Goal: Answer question/provide support: Share knowledge or assist other users

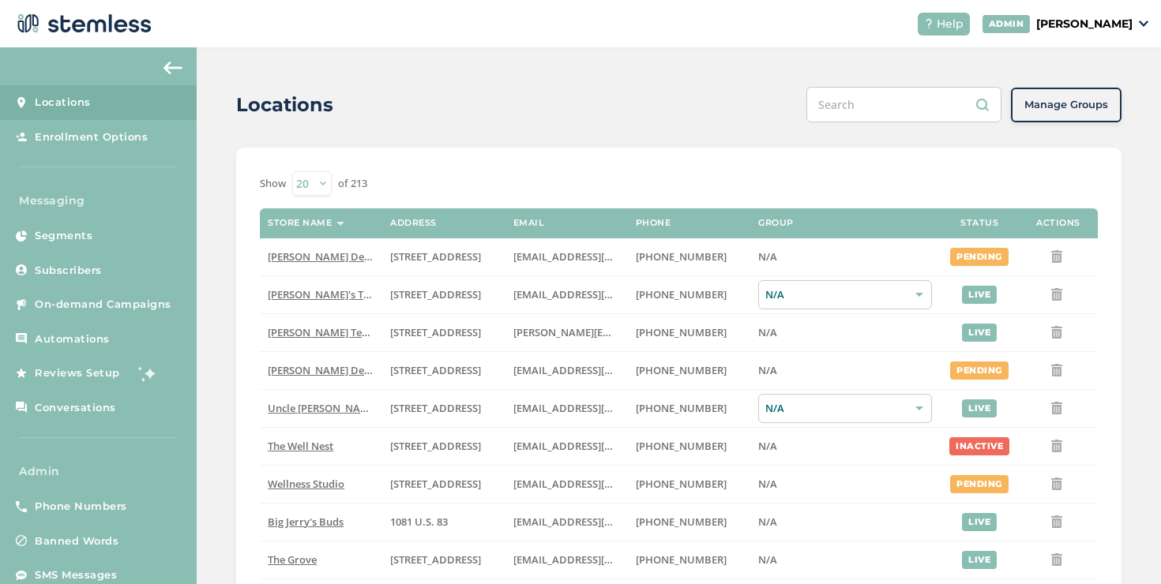
click at [1058, 16] on p "[PERSON_NAME]" at bounding box center [1084, 24] width 96 height 17
click at [1086, 112] on span "Impersonate" at bounding box center [1091, 115] width 77 height 16
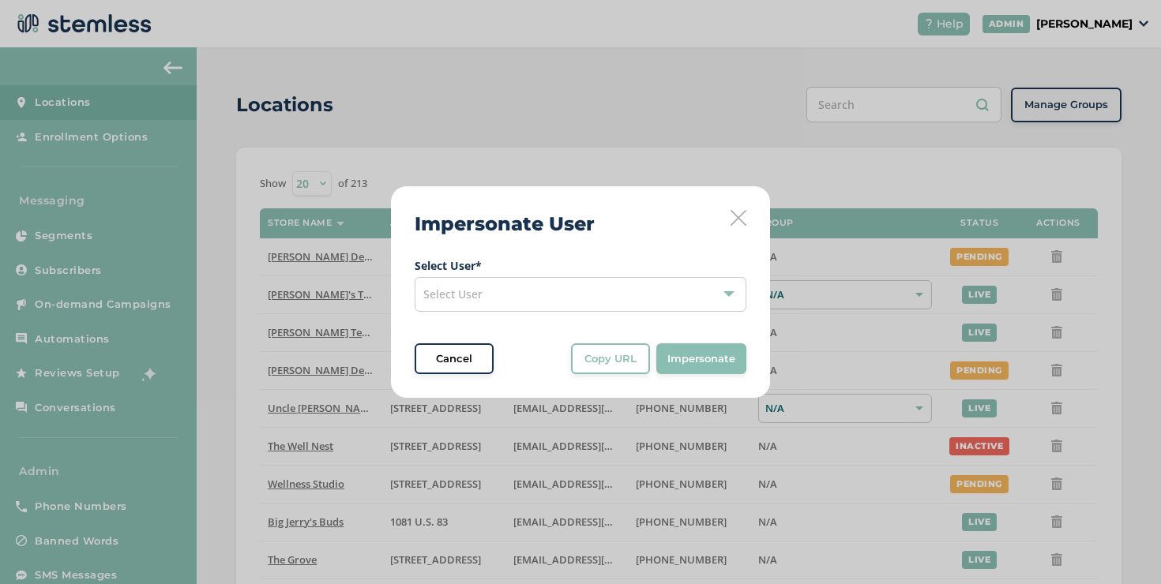
click at [629, 291] on div "Select User" at bounding box center [580, 294] width 332 height 35
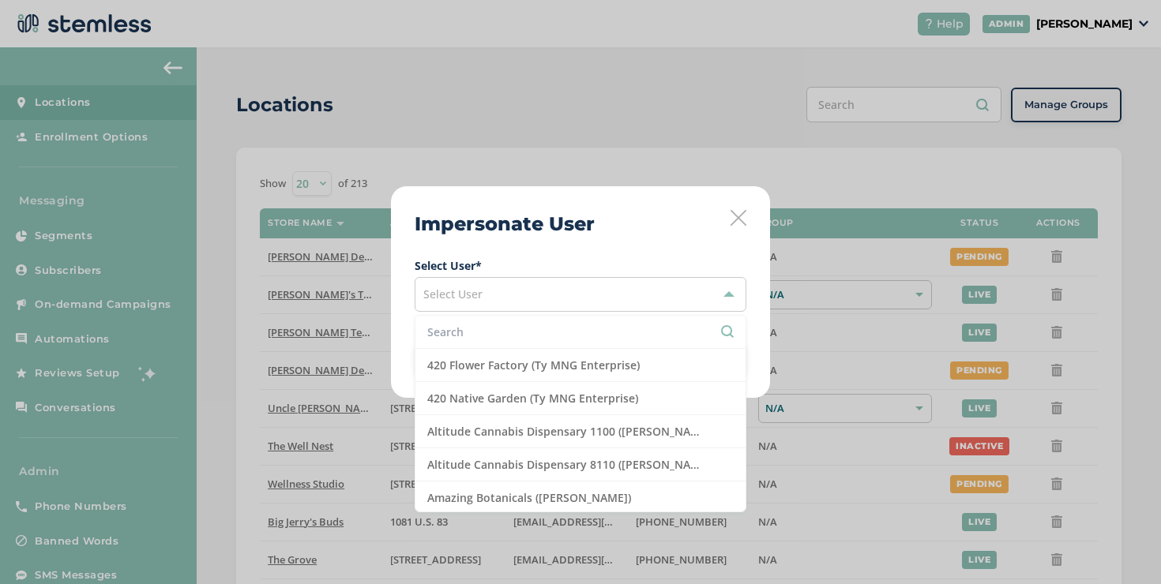
click at [592, 328] on input "text" at bounding box center [580, 332] width 306 height 17
type input "s"
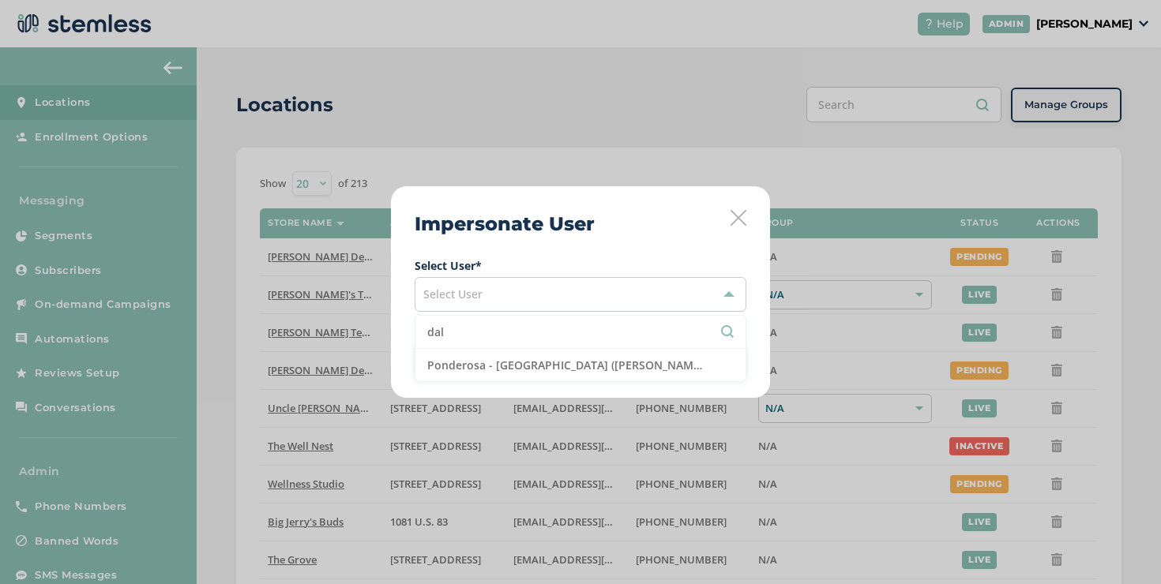
type input "dal"
click at [736, 219] on icon at bounding box center [738, 218] width 16 height 16
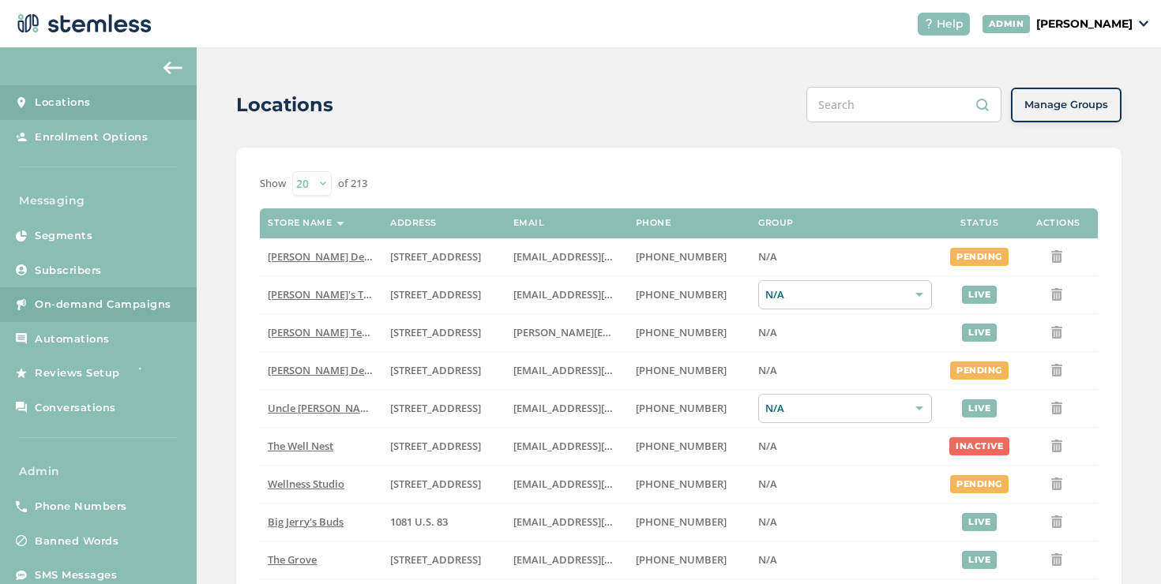
click at [140, 313] on link "On-demand Campaigns" at bounding box center [98, 304] width 197 height 35
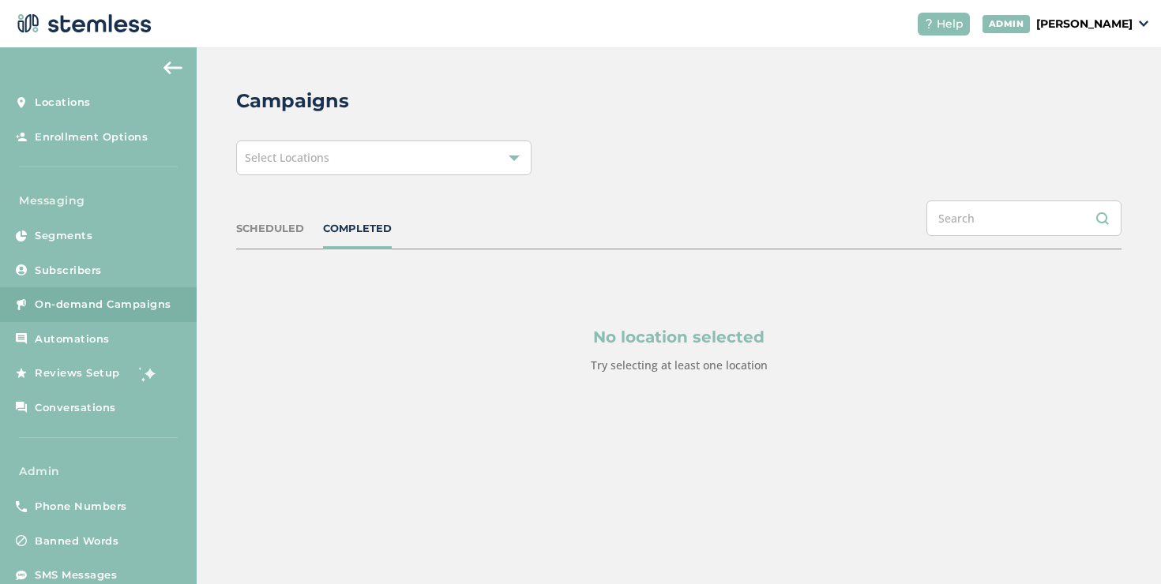
click at [446, 152] on div "Select Locations" at bounding box center [383, 158] width 295 height 35
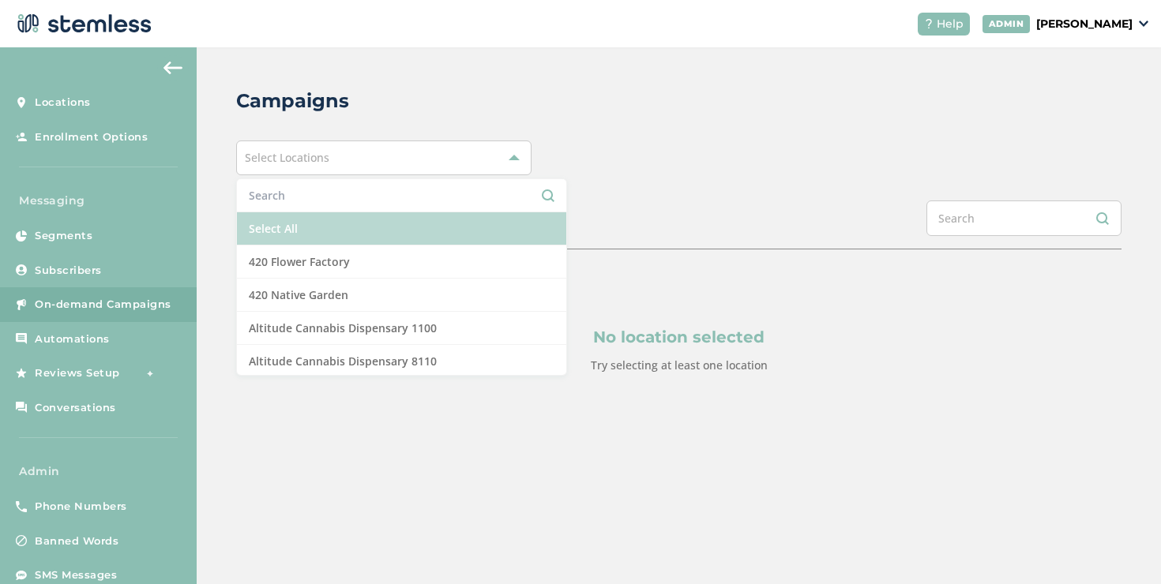
click at [317, 224] on li "Select All" at bounding box center [401, 228] width 329 height 33
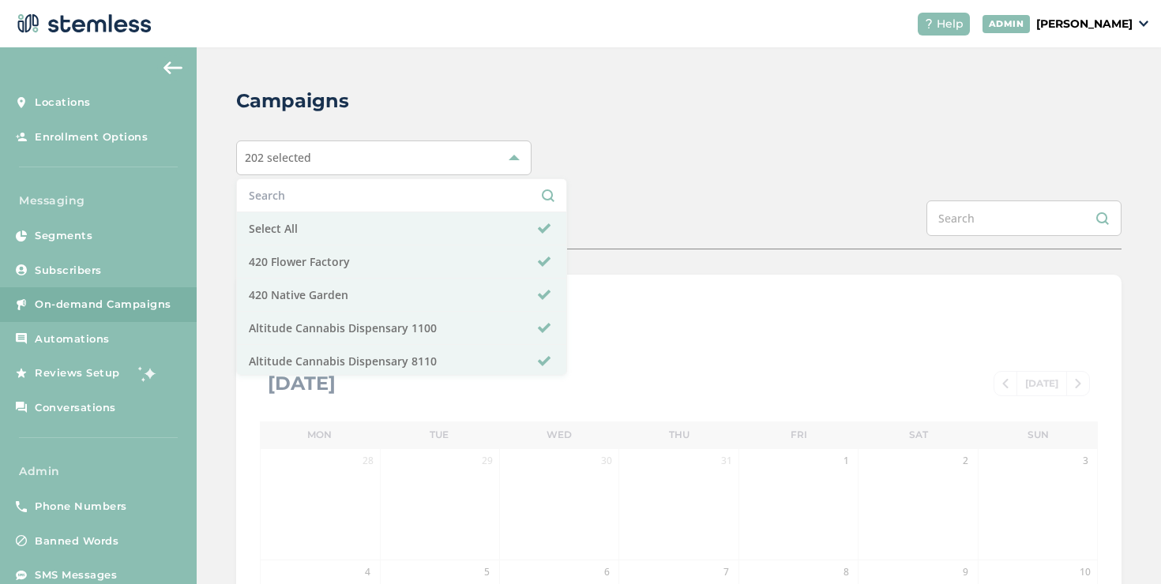
click at [568, 160] on div "202 selected Select All 420 Flower Factory 420 Native Garden Altitude Cannabis …" at bounding box center [678, 158] width 885 height 35
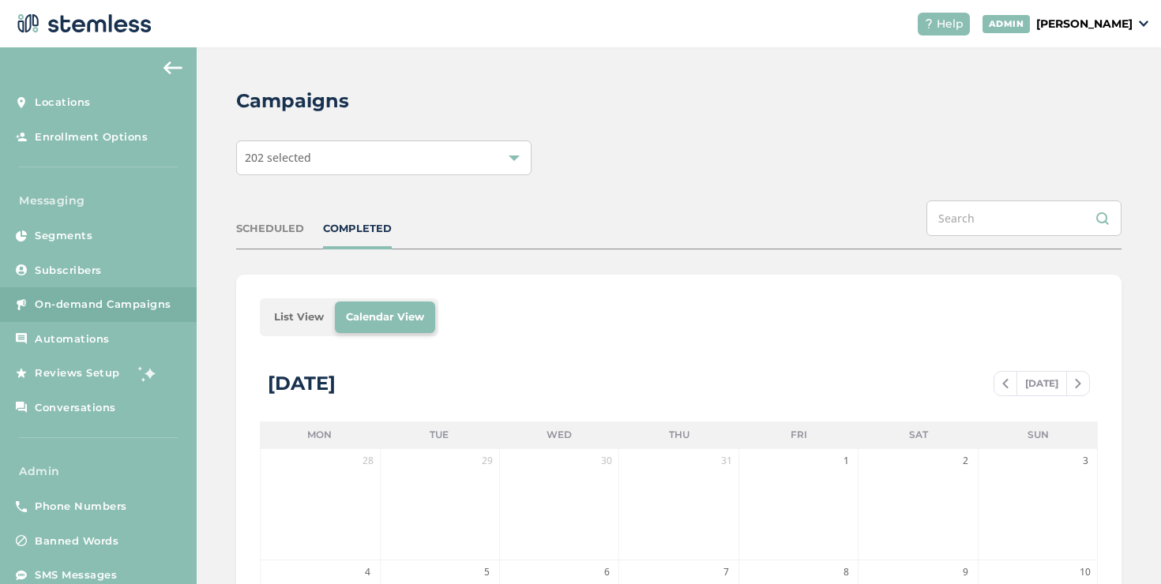
click at [294, 305] on li "List View" at bounding box center [299, 318] width 72 height 32
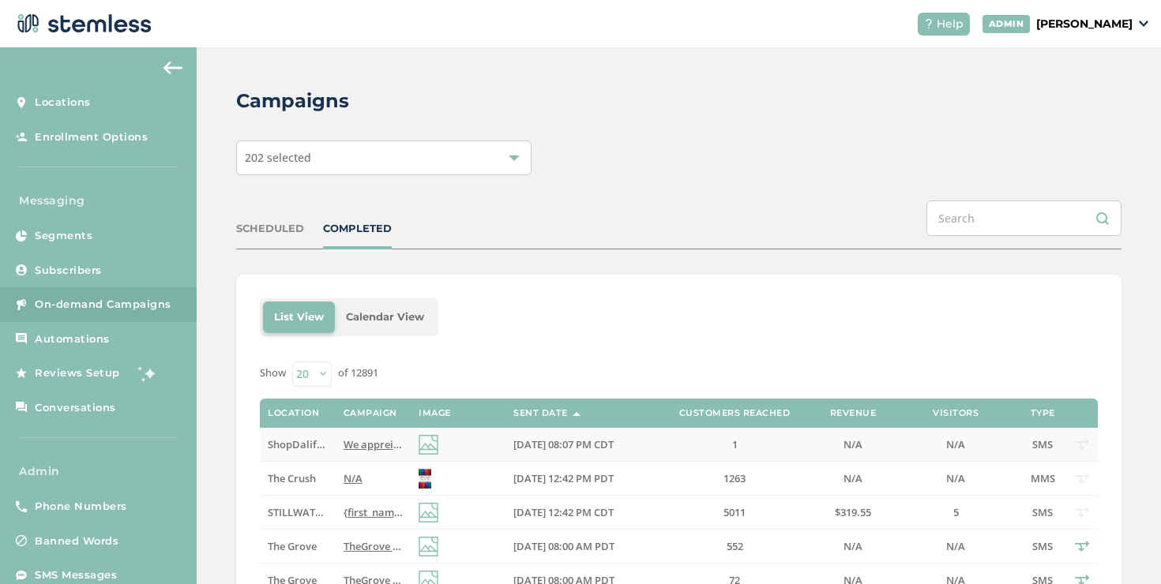
click at [366, 444] on span "We appreicate your continued support, we’ve grown and improved. Expect faster d…" at bounding box center [880, 444] width 1074 height 14
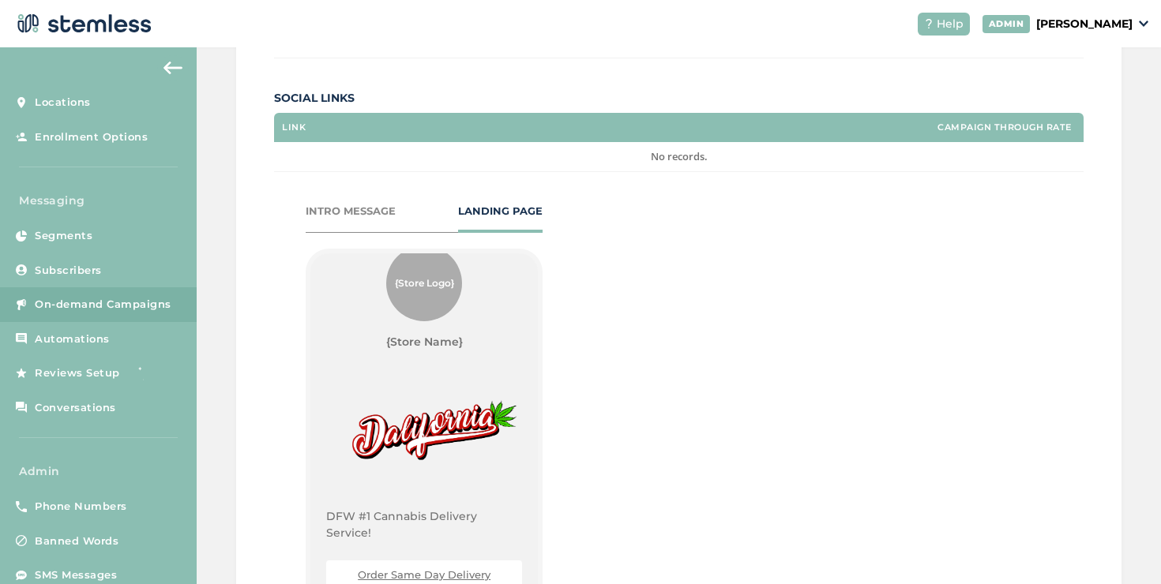
scroll to position [58, 0]
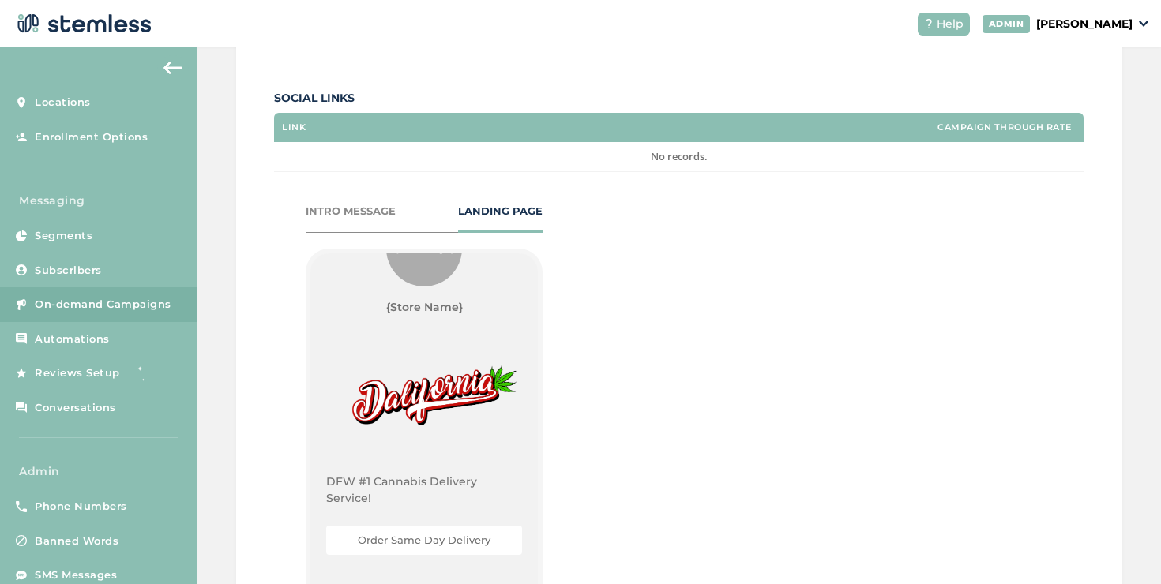
click at [412, 543] on link "Order Same Day Delivery" at bounding box center [424, 540] width 133 height 13
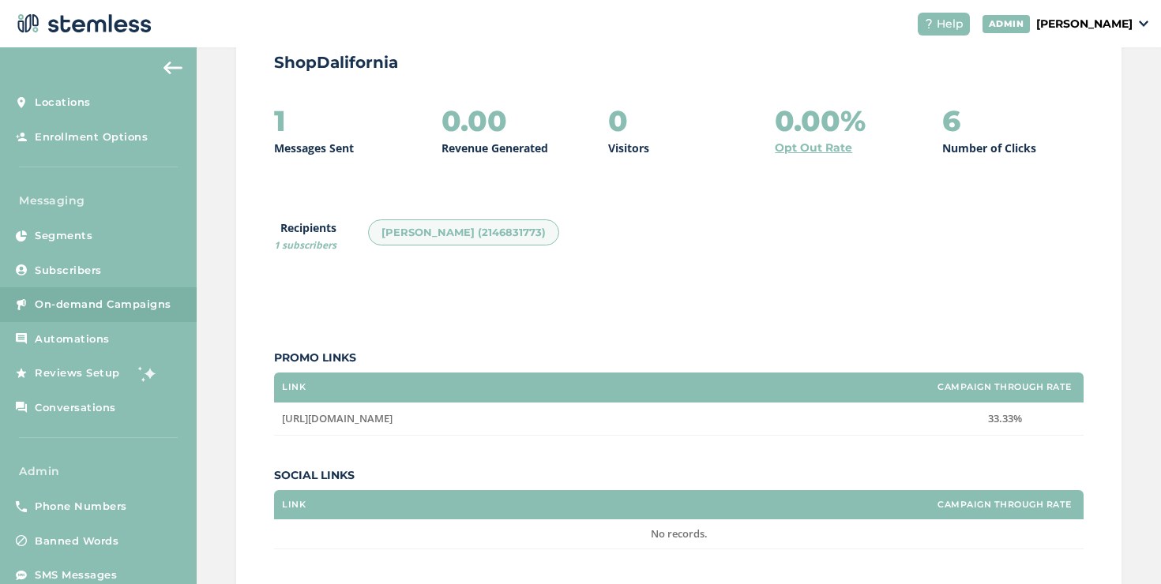
scroll to position [390, 0]
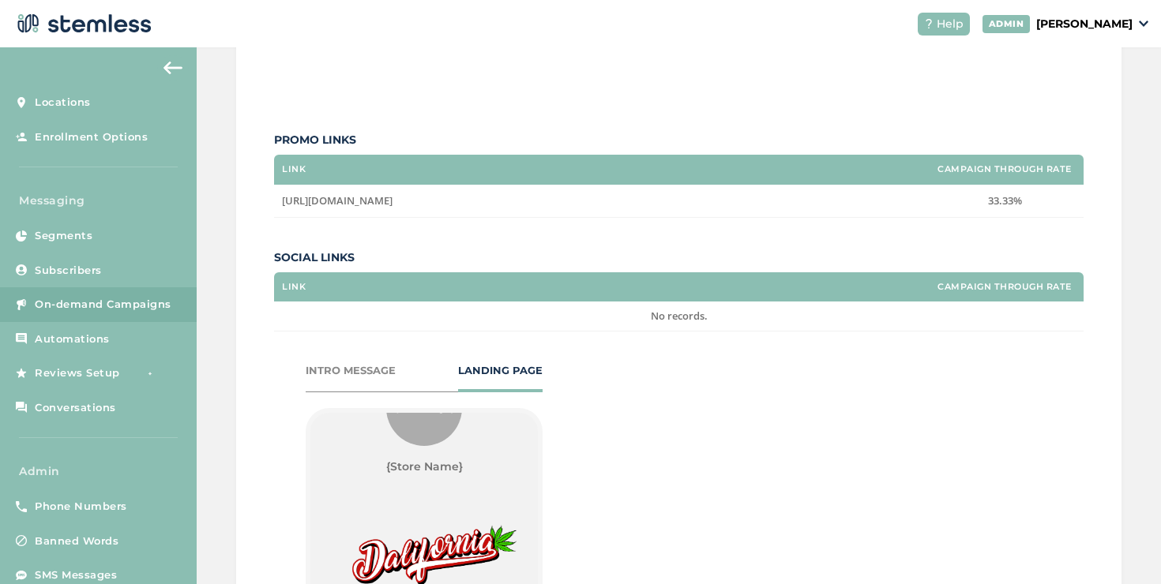
click at [337, 369] on div "INTRO MESSAGE" at bounding box center [351, 371] width 90 height 16
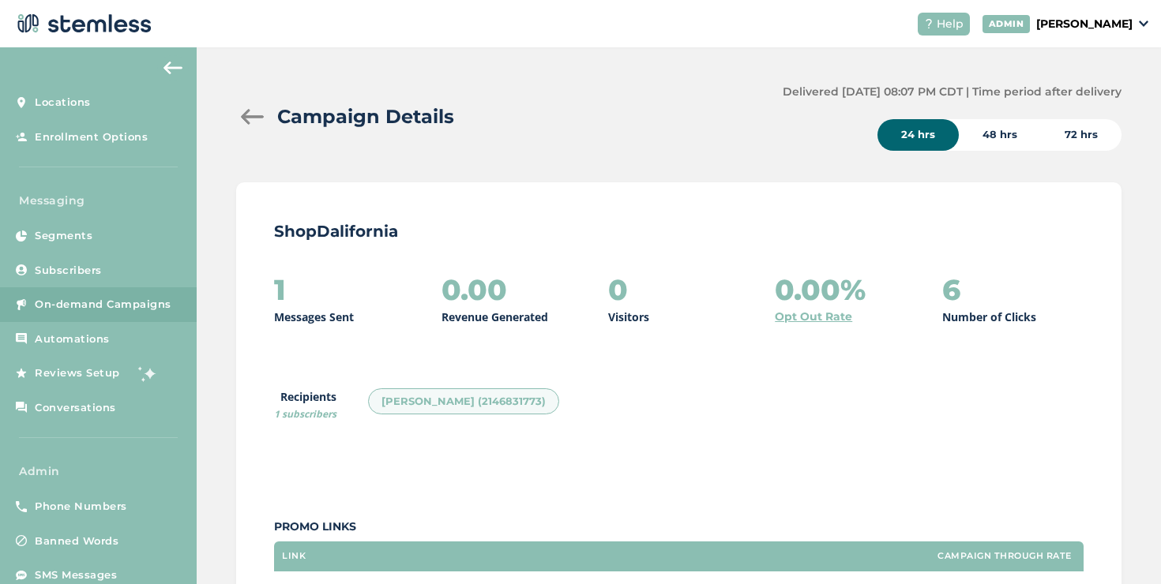
scroll to position [0, 0]
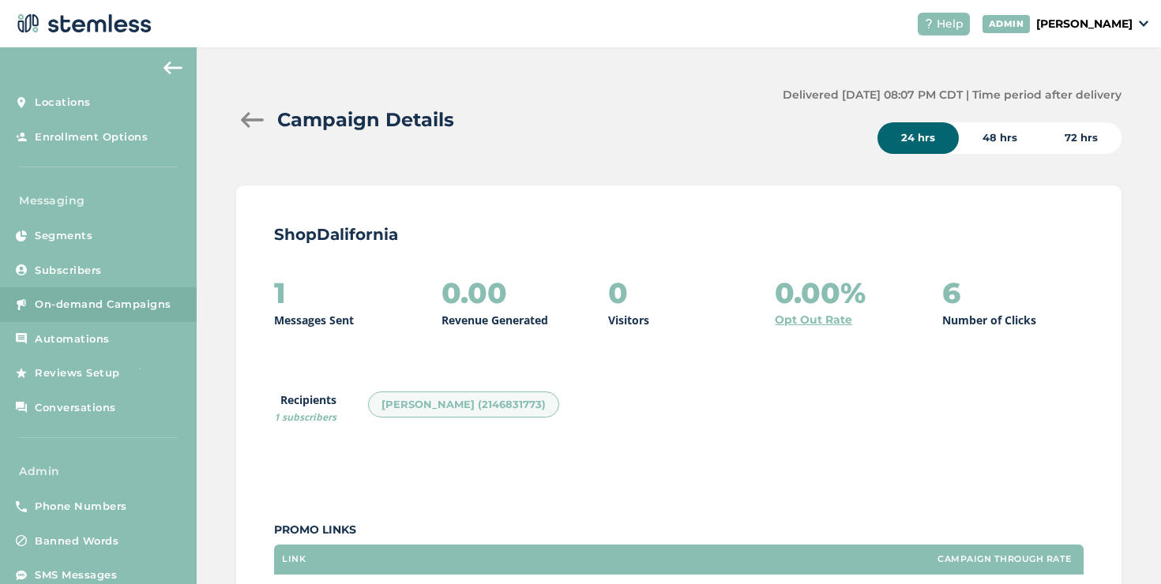
click at [249, 115] on div at bounding box center [252, 120] width 32 height 16
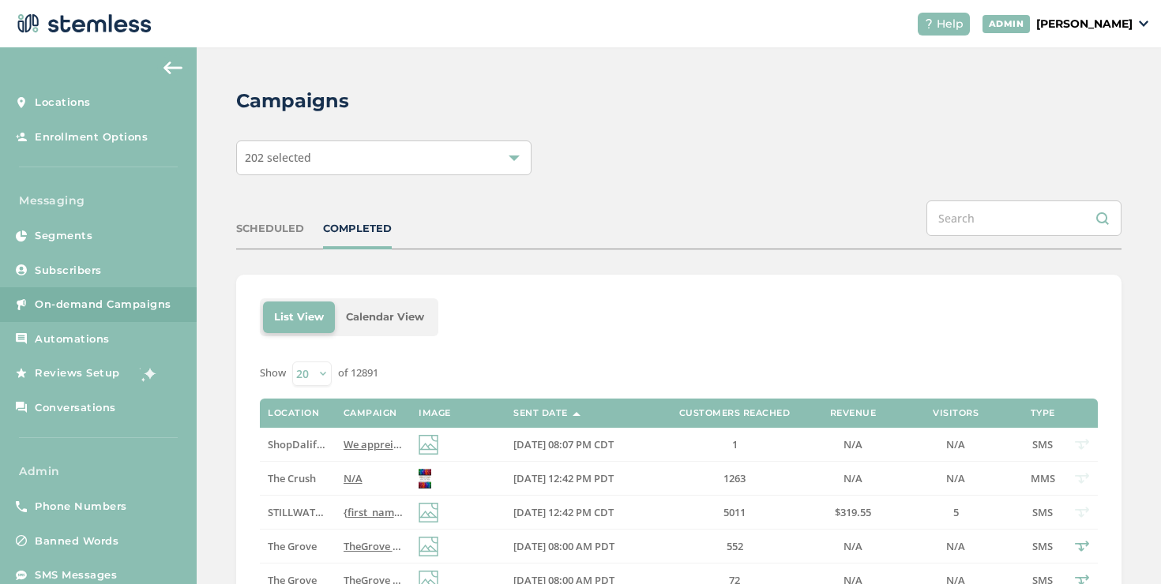
click at [267, 227] on div "SCHEDULED" at bounding box center [270, 229] width 68 height 16
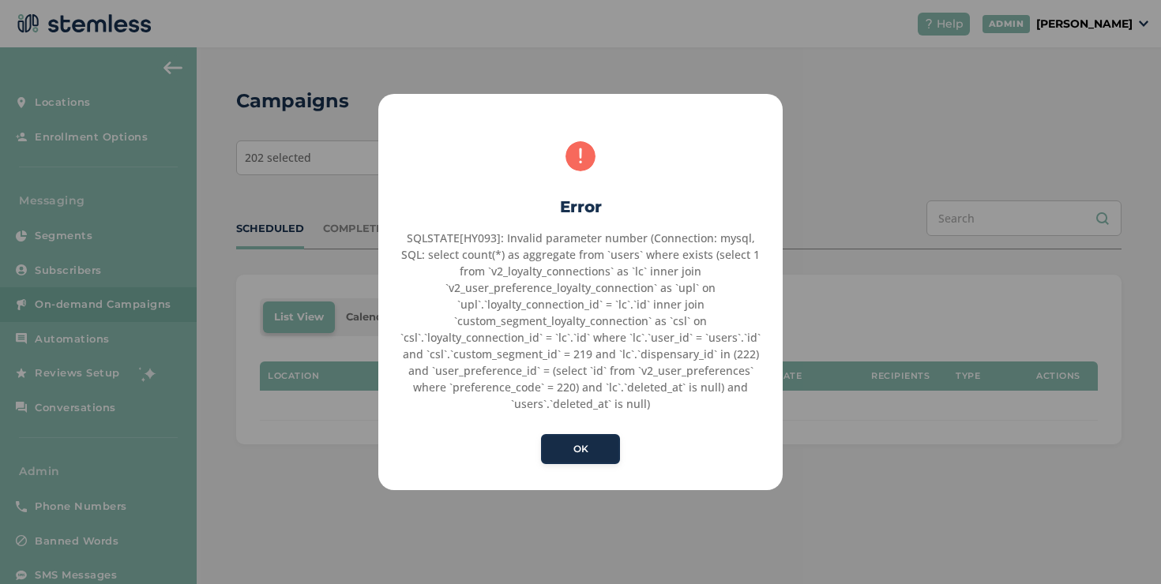
click at [601, 453] on button "OK" at bounding box center [580, 449] width 79 height 30
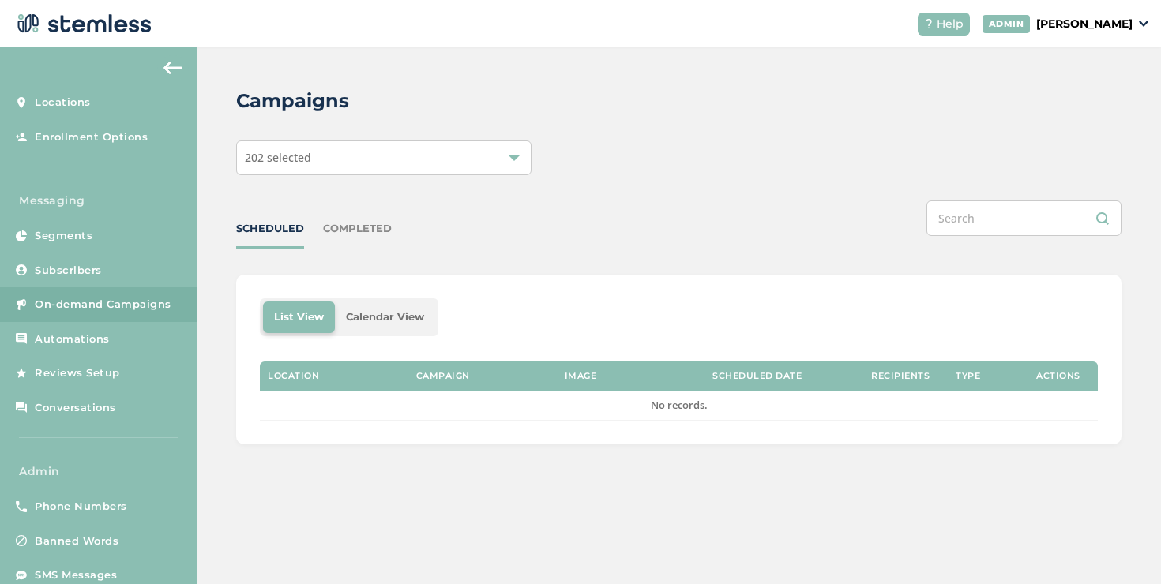
click at [365, 229] on div "COMPLETED" at bounding box center [357, 229] width 69 height 16
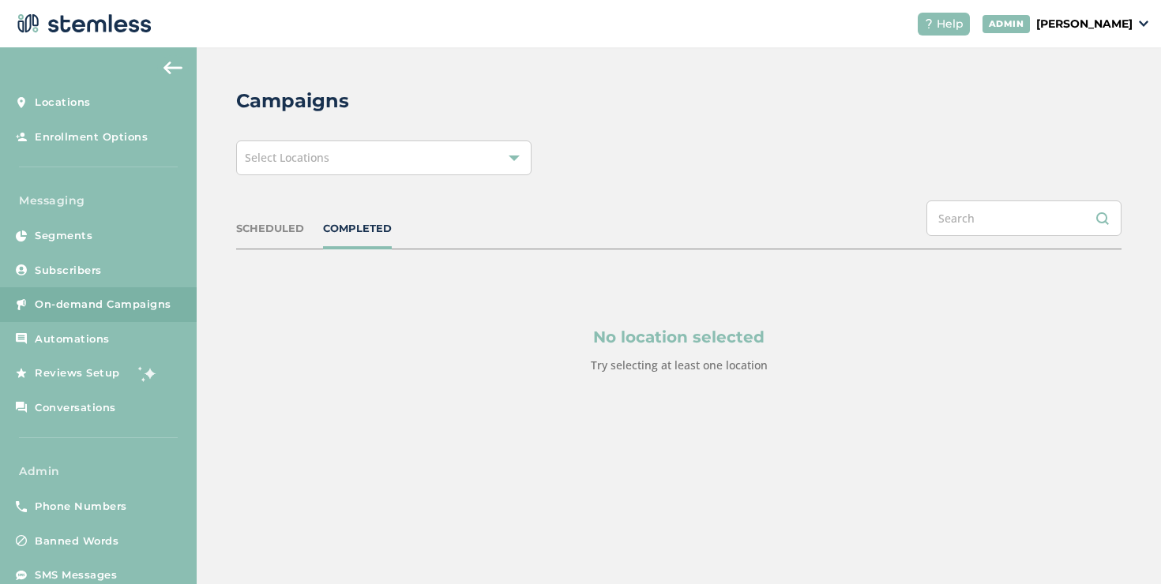
click at [1066, 28] on p "[PERSON_NAME]" at bounding box center [1084, 24] width 96 height 17
click at [1078, 123] on li "Impersonate" at bounding box center [1091, 118] width 77 height 23
click at [1060, 29] on p "[PERSON_NAME]" at bounding box center [1084, 24] width 96 height 17
click at [1089, 119] on span "Impersonate" at bounding box center [1091, 115] width 77 height 16
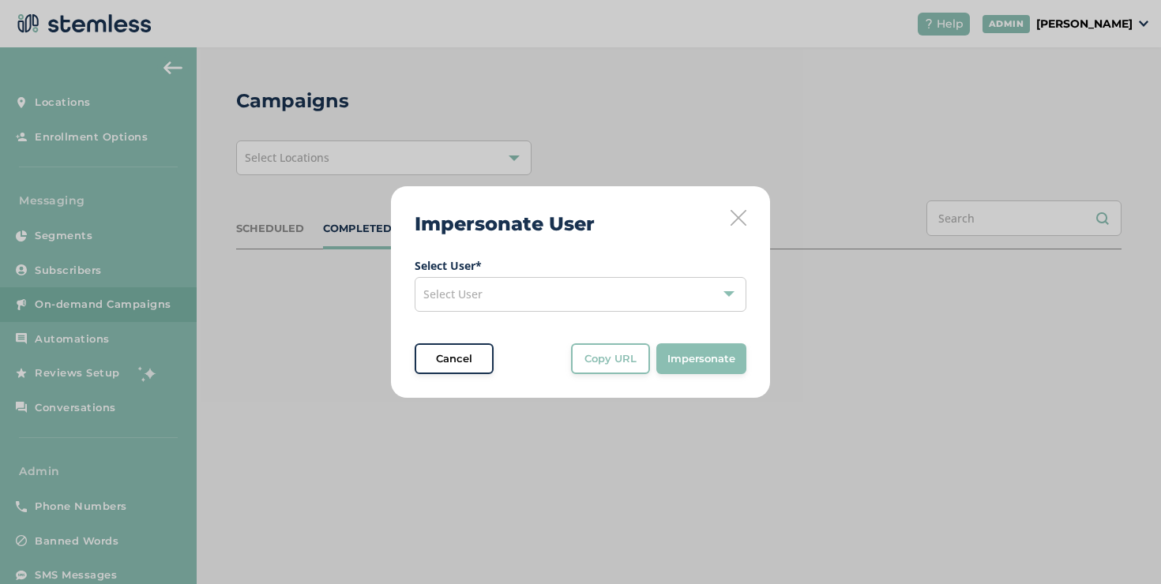
click at [595, 289] on div "Select User" at bounding box center [580, 294] width 332 height 35
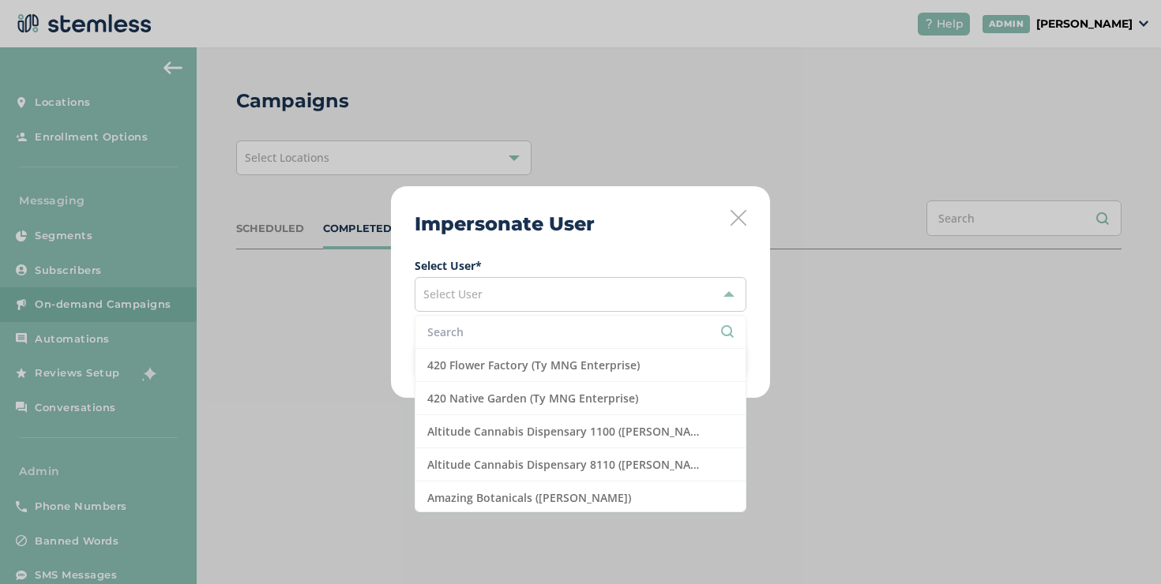
click at [507, 327] on input "text" at bounding box center [580, 332] width 306 height 17
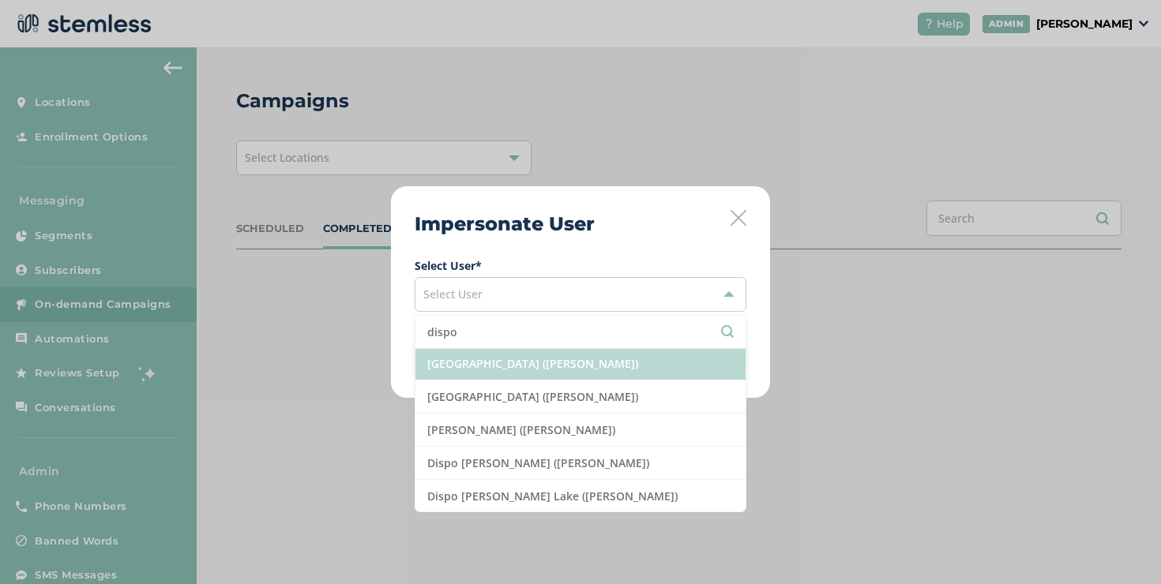
scroll to position [2, 0]
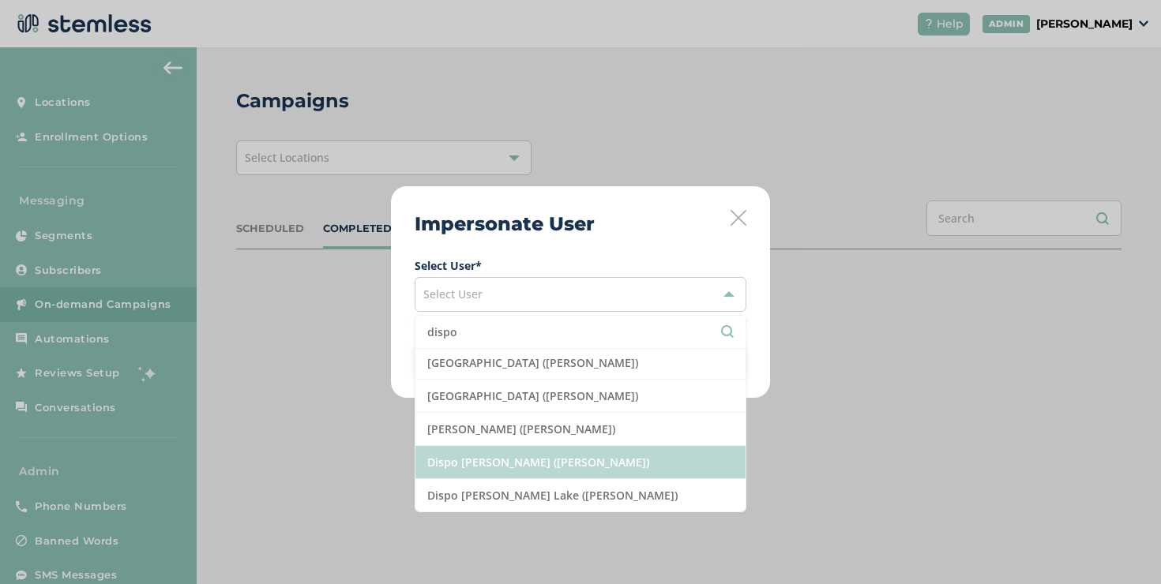
type input "dispo"
click at [542, 462] on li "Dispo [PERSON_NAME] ([PERSON_NAME])" at bounding box center [580, 462] width 330 height 33
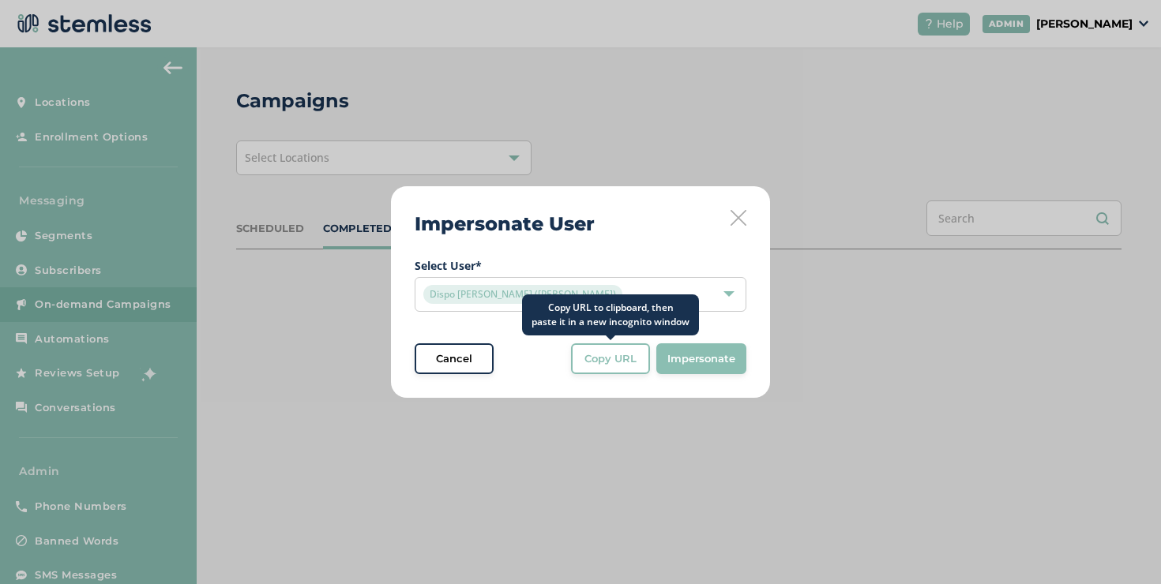
click at [583, 365] on div "Copy URL" at bounding box center [610, 359] width 57 height 16
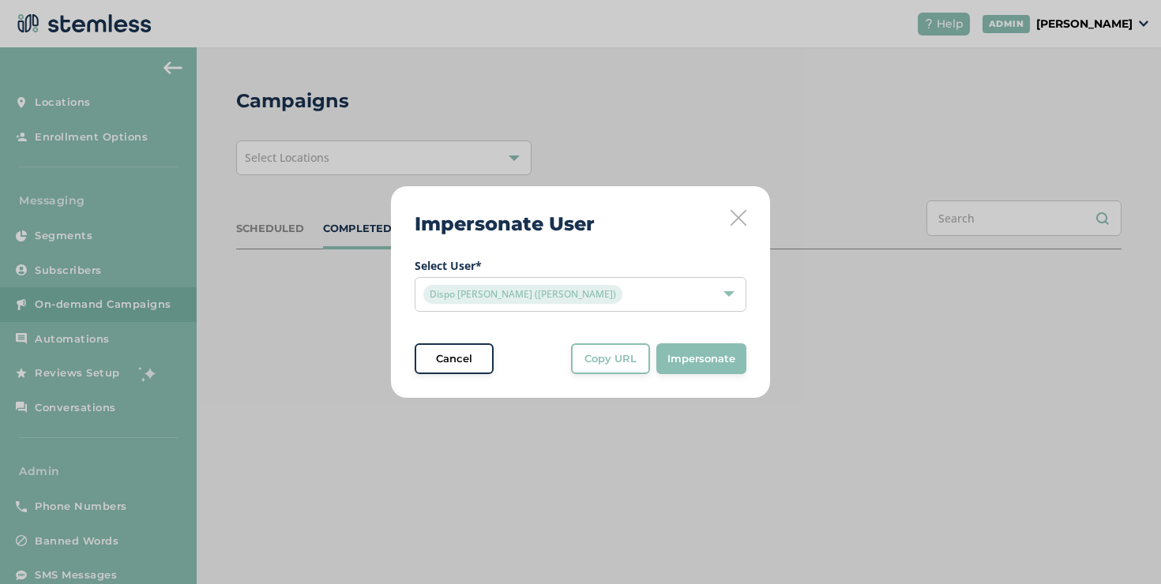
click at [748, 209] on div "Impersonate User Select User * Dispo Romeo (Ryan Stewart) Cancel Copy URL Copy …" at bounding box center [580, 292] width 379 height 212
click at [744, 212] on icon at bounding box center [738, 218] width 16 height 16
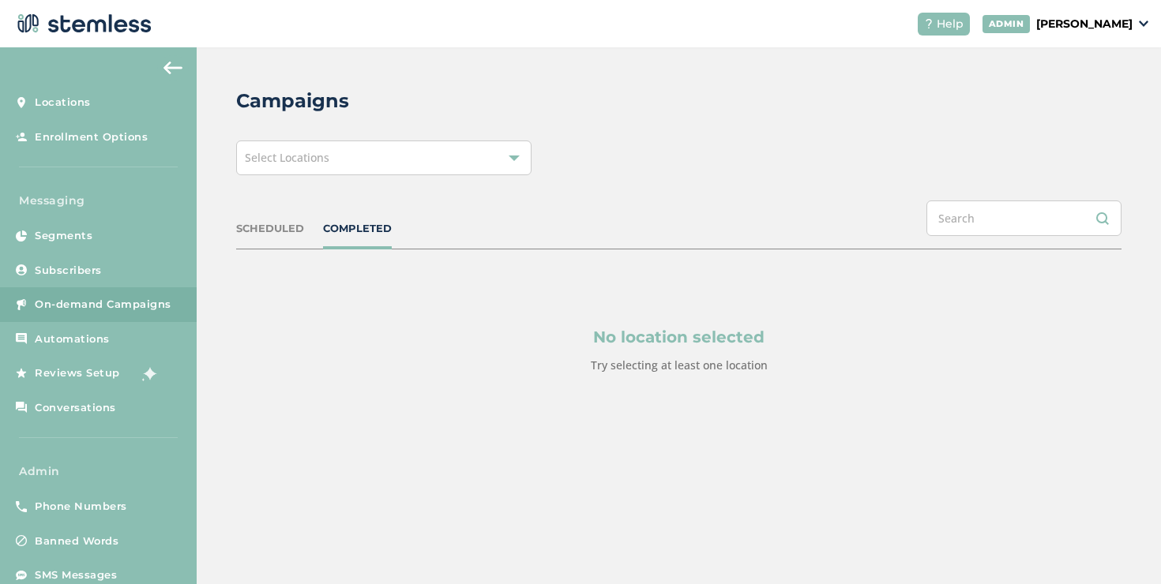
click at [303, 170] on div "Select Locations" at bounding box center [383, 158] width 295 height 35
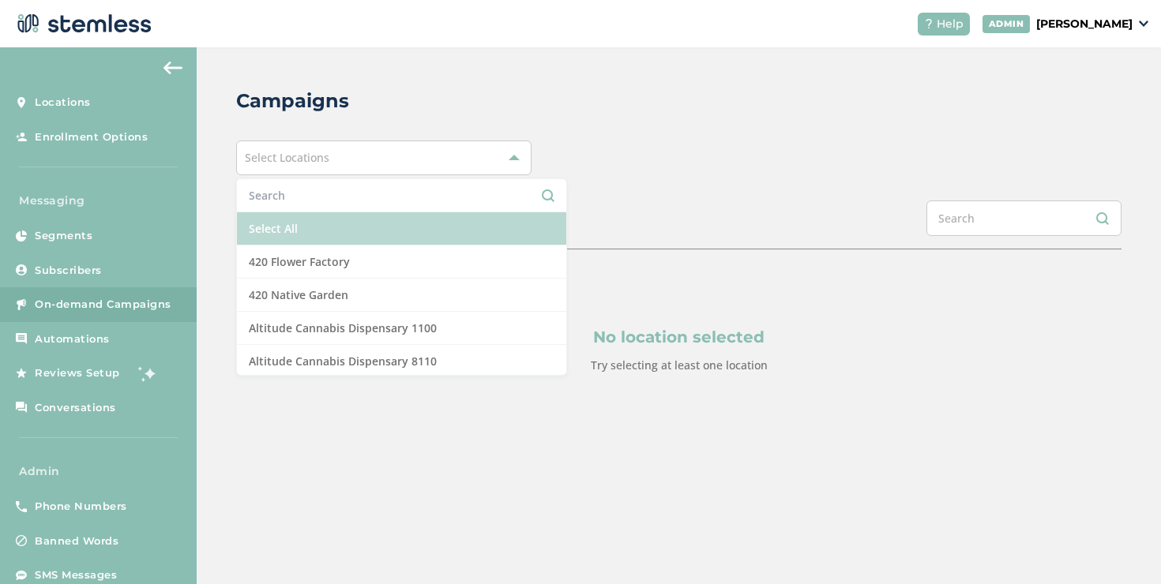
click at [276, 219] on li "Select All" at bounding box center [401, 228] width 329 height 33
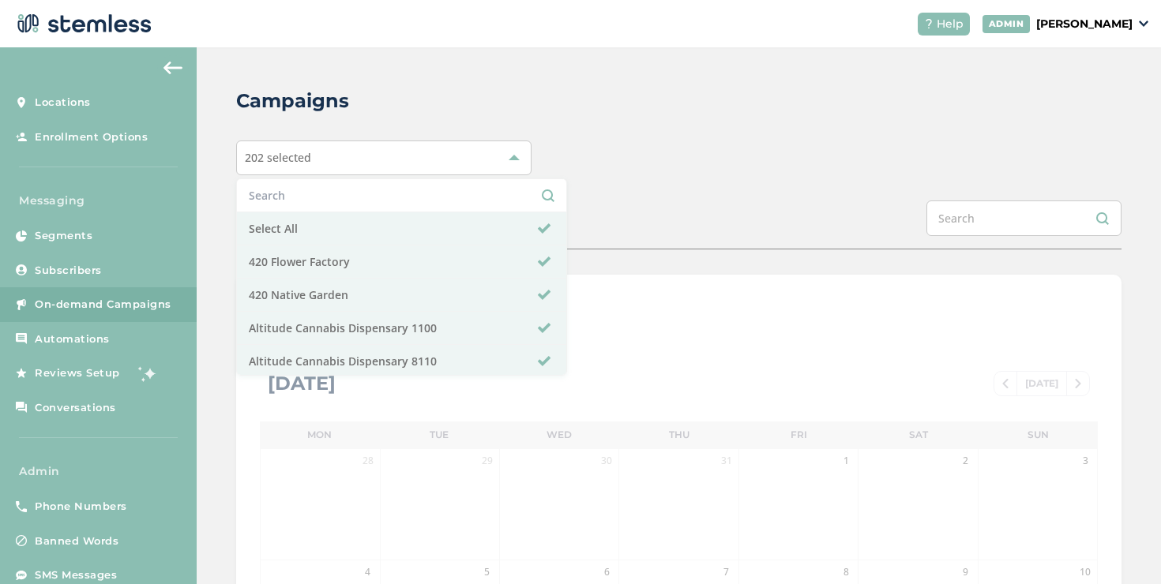
click at [211, 238] on div "Campaigns 202 selected Select All 420 Flower Factory 420 Native Garden Altitude…" at bounding box center [679, 558] width 964 height 1022
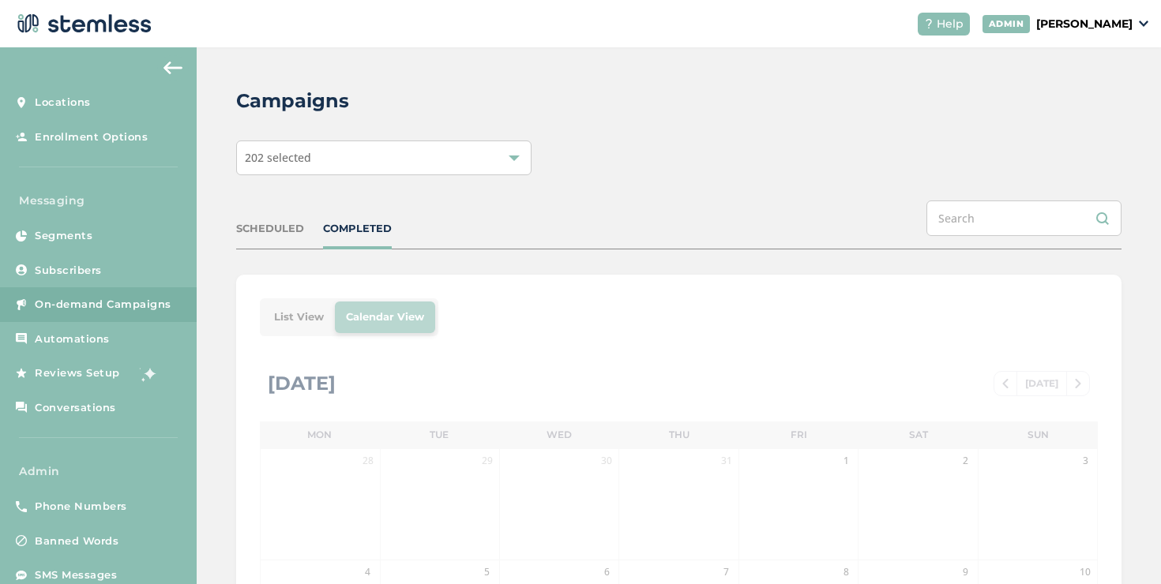
click at [236, 232] on div "SCHEDULED" at bounding box center [270, 229] width 68 height 16
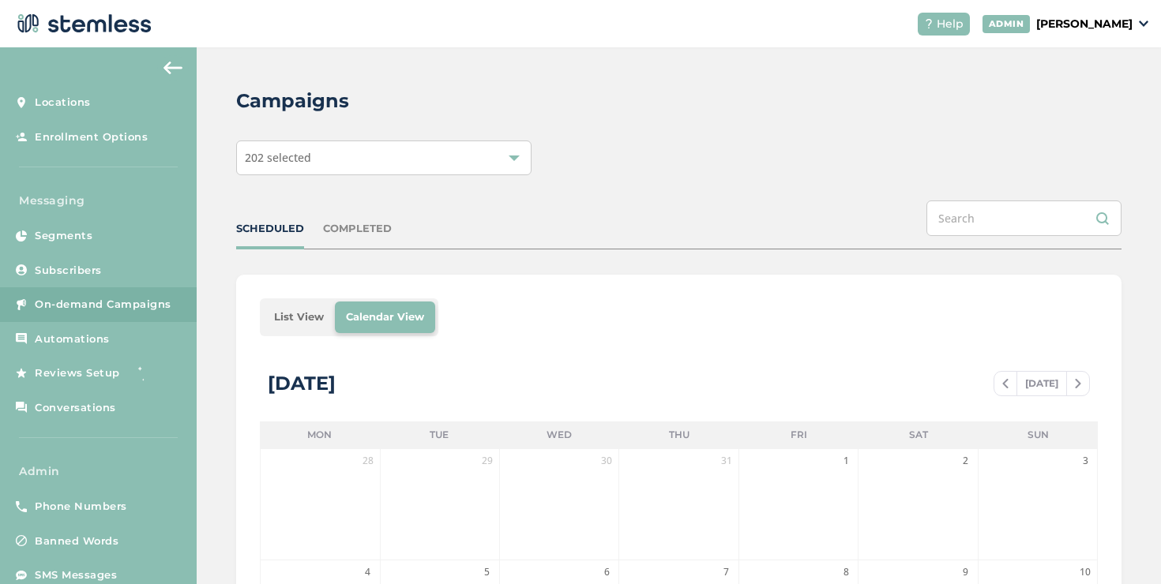
click at [279, 319] on li "List View" at bounding box center [299, 318] width 72 height 32
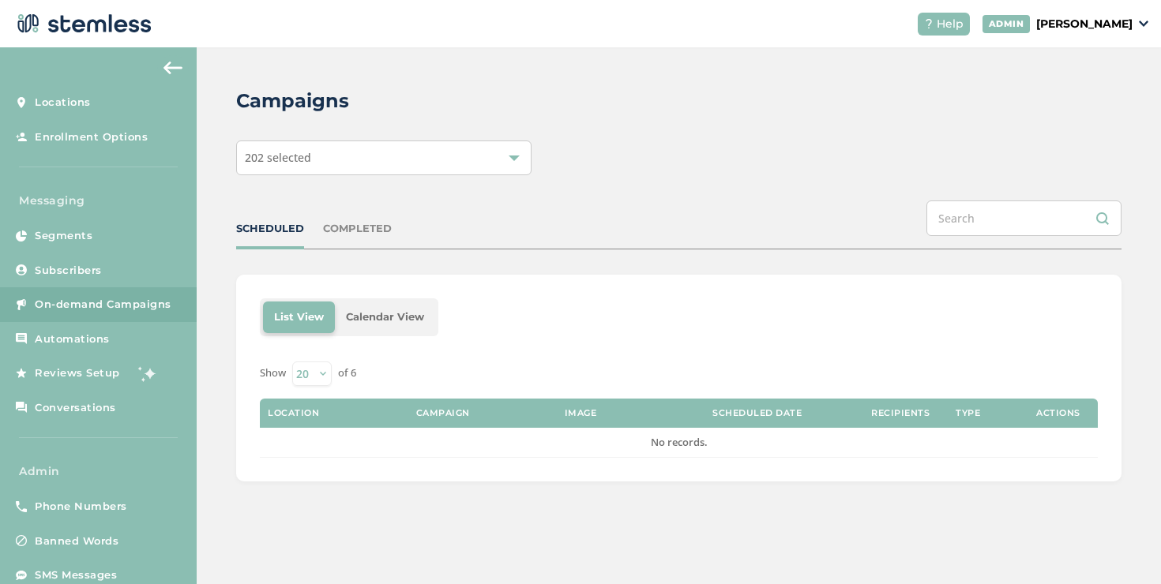
click at [255, 228] on div "SCHEDULED" at bounding box center [270, 229] width 68 height 16
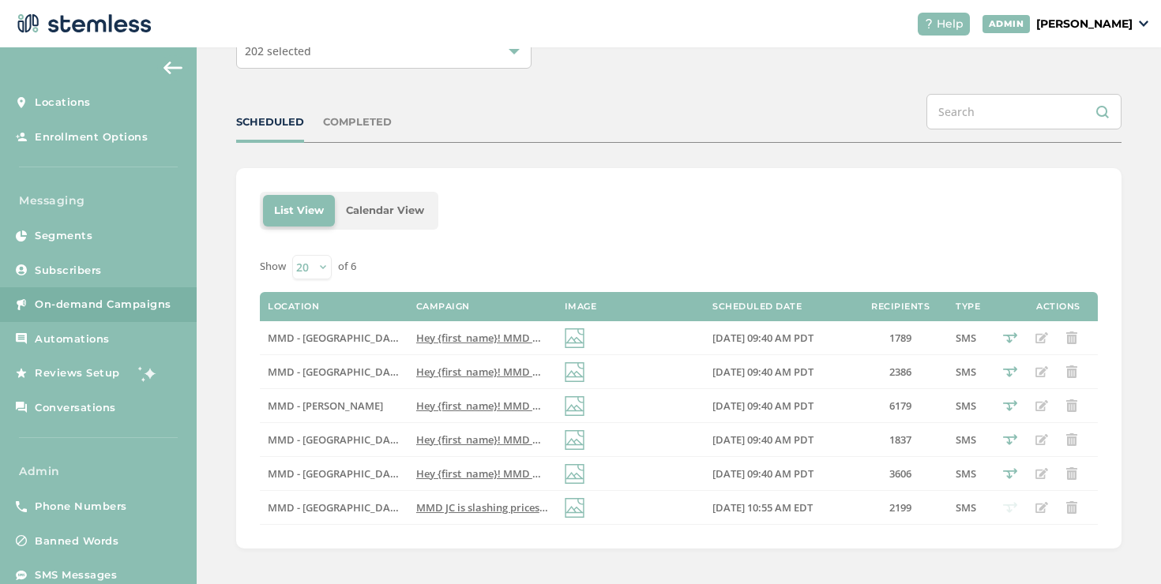
scroll to position [111, 0]
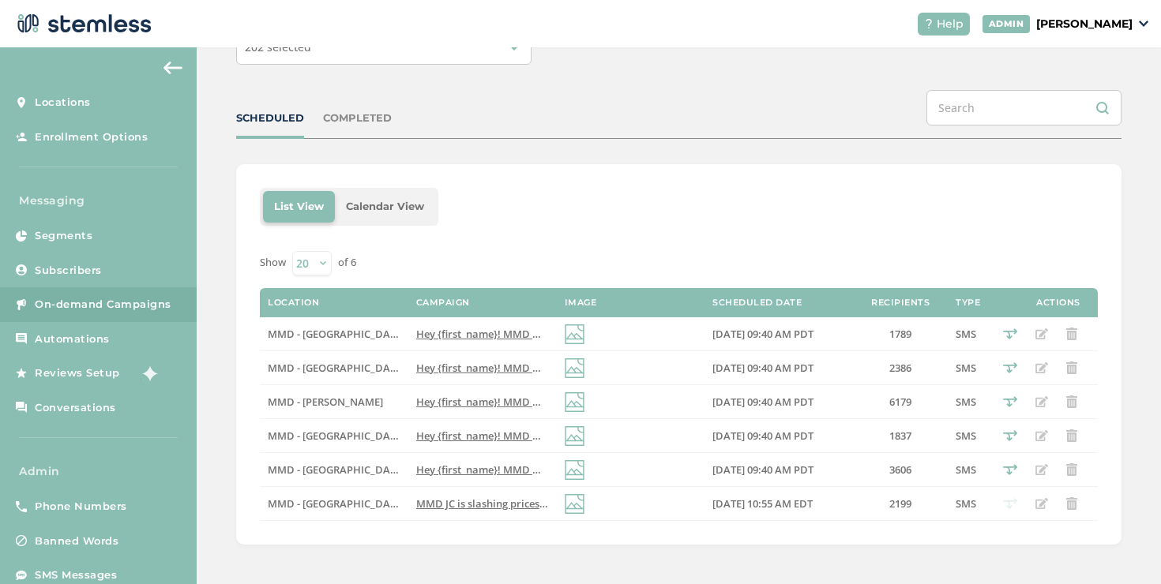
click at [1056, 30] on p "[PERSON_NAME]" at bounding box center [1084, 24] width 96 height 17
click at [1093, 113] on span "Impersonate" at bounding box center [1091, 115] width 77 height 16
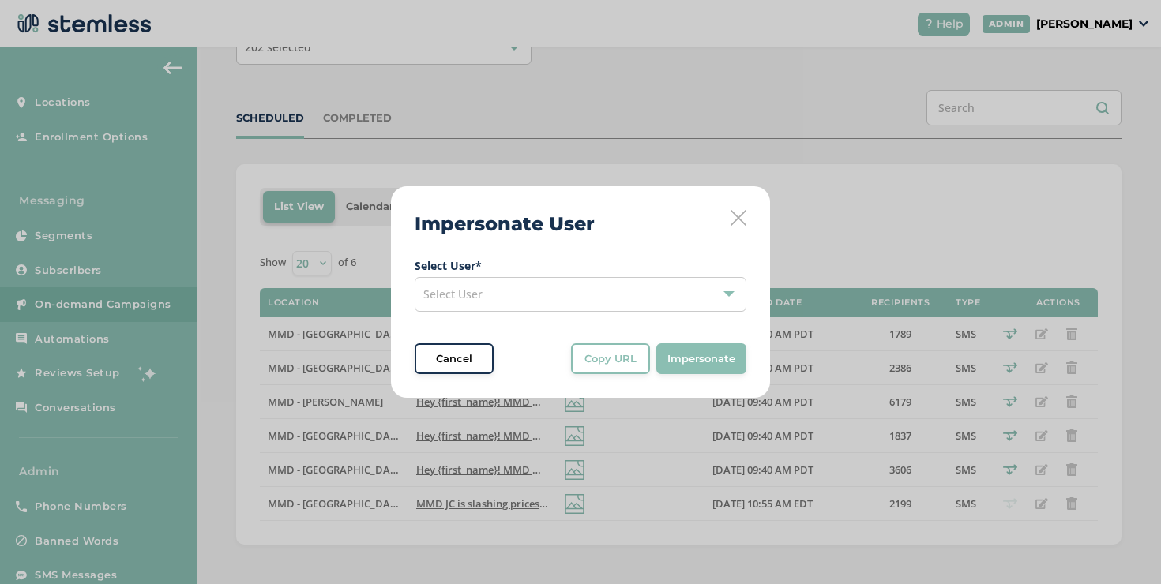
click at [652, 287] on div "Select User" at bounding box center [580, 294] width 332 height 35
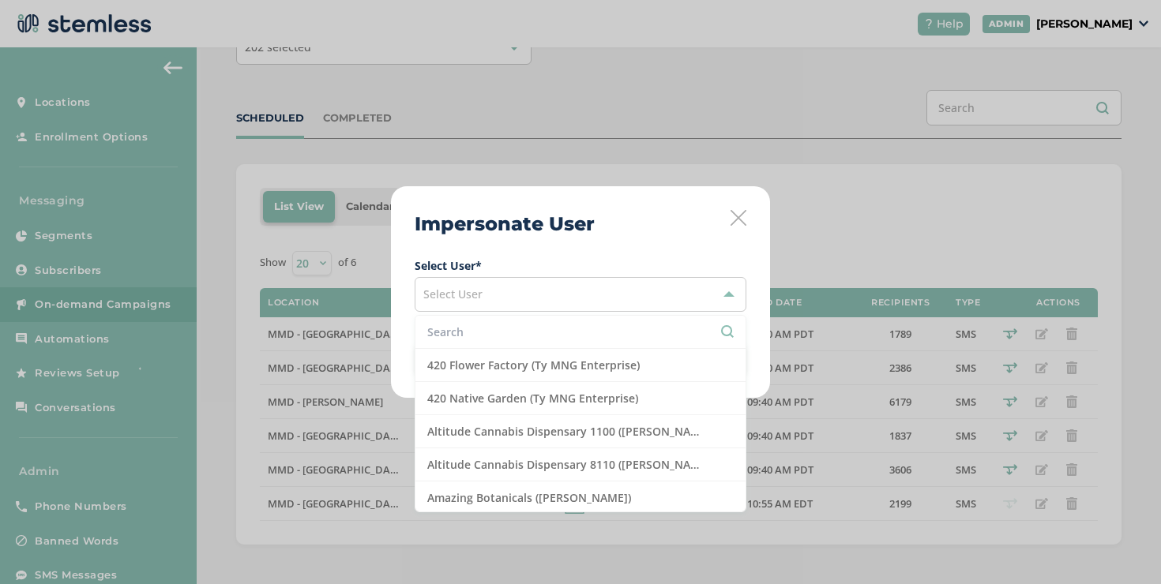
click at [558, 330] on input "text" at bounding box center [580, 332] width 306 height 17
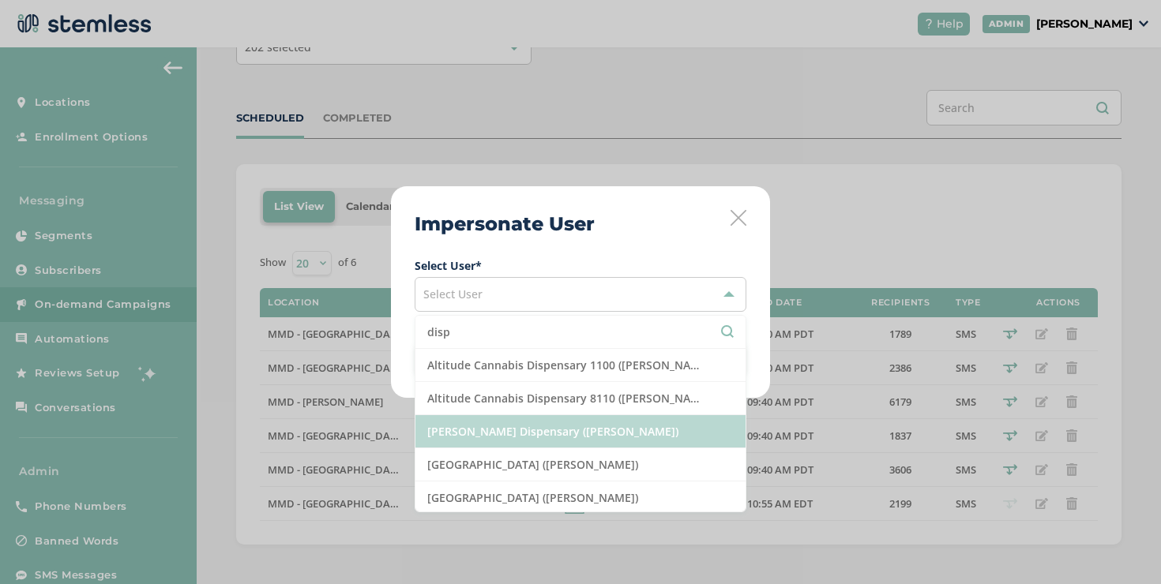
type input "disp"
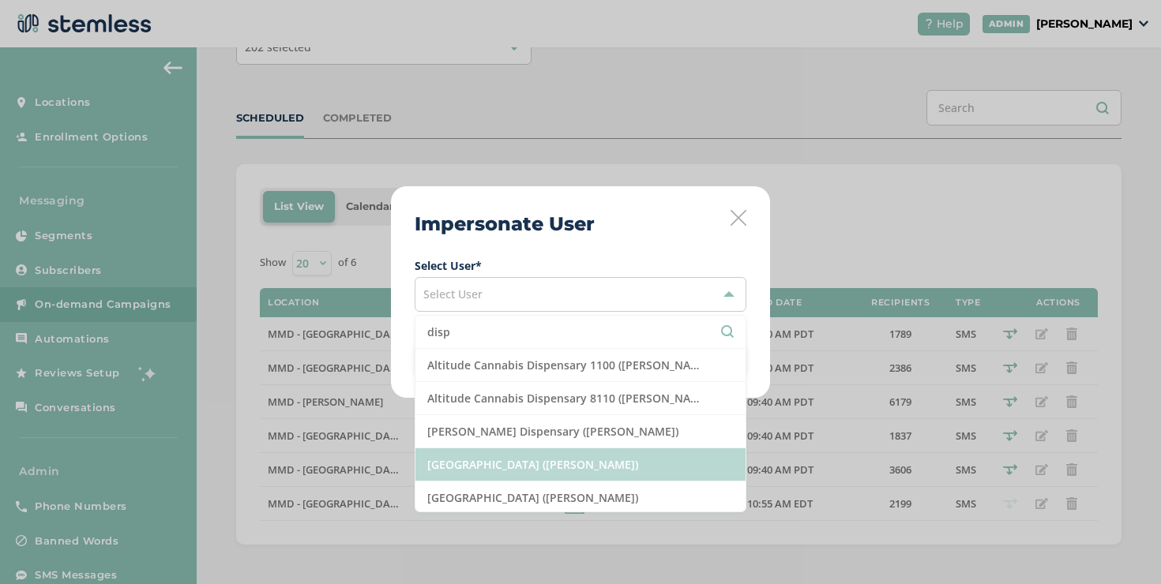
click at [525, 448] on ul "disp Altitude Cannabis Dispensary 1100 ([PERSON_NAME]) Altitude Cannabis Dispen…" at bounding box center [580, 413] width 332 height 197
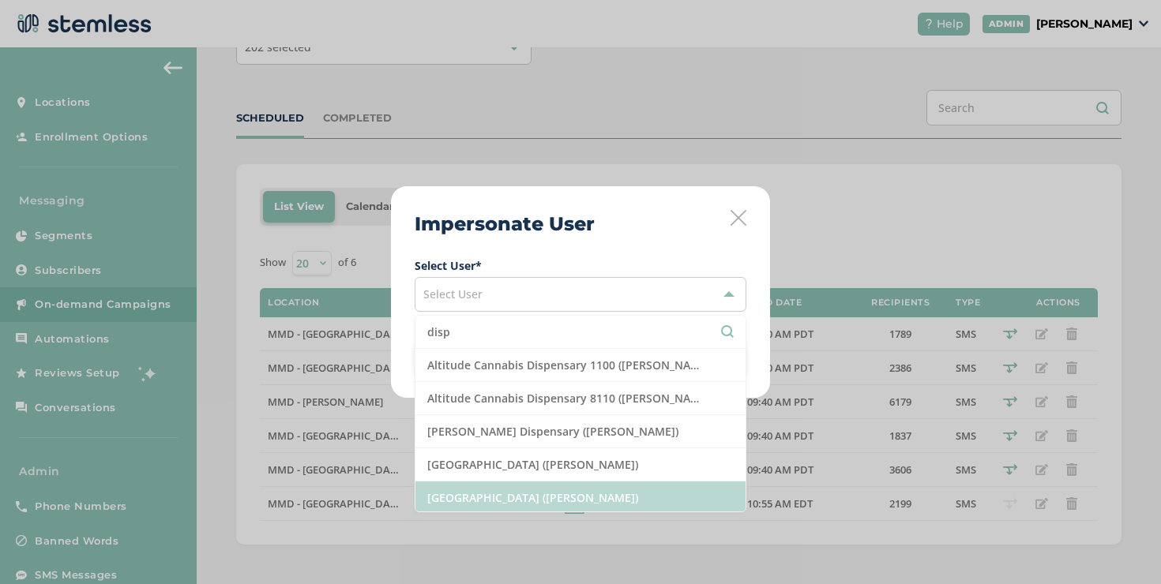
click at [523, 484] on li "[GEOGRAPHIC_DATA] ([PERSON_NAME])" at bounding box center [580, 498] width 330 height 33
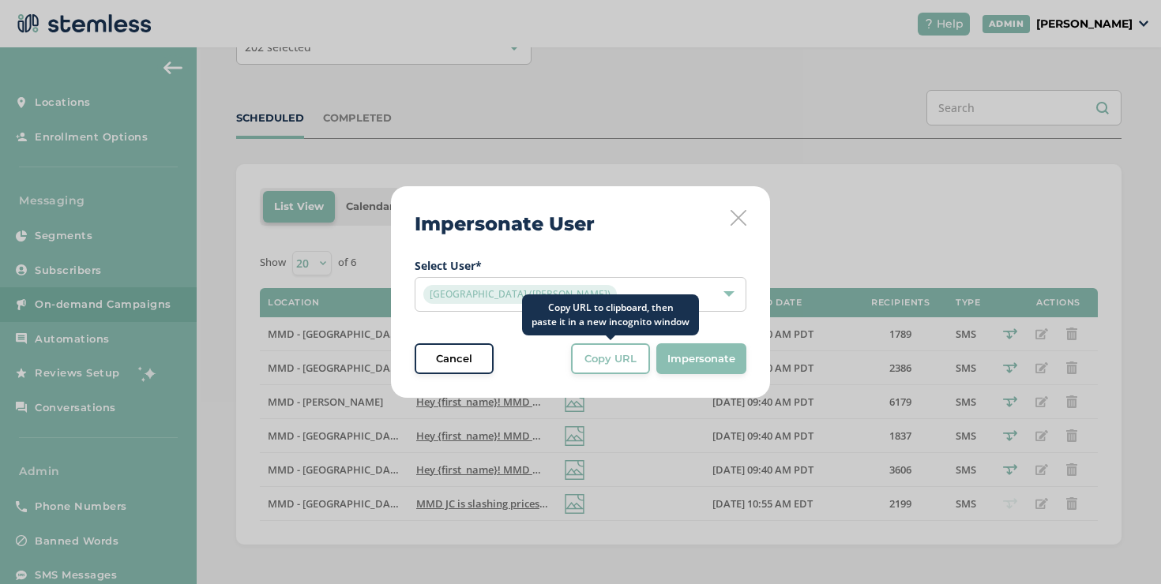
click at [594, 351] on span "Copy URL" at bounding box center [610, 359] width 52 height 16
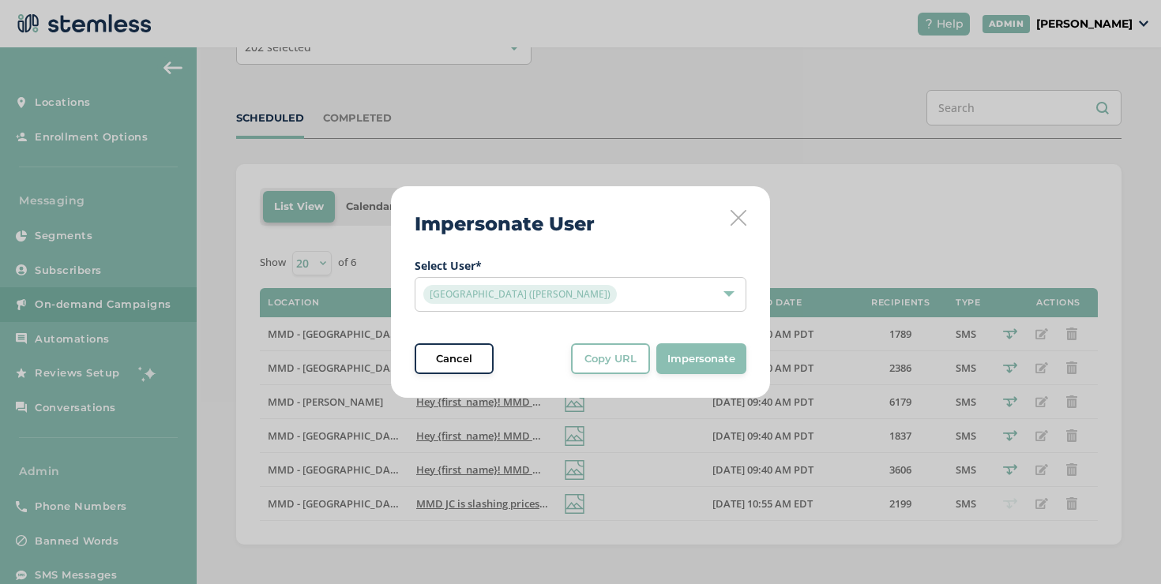
click at [617, 281] on div "[GEOGRAPHIC_DATA] ([PERSON_NAME])" at bounding box center [580, 294] width 332 height 35
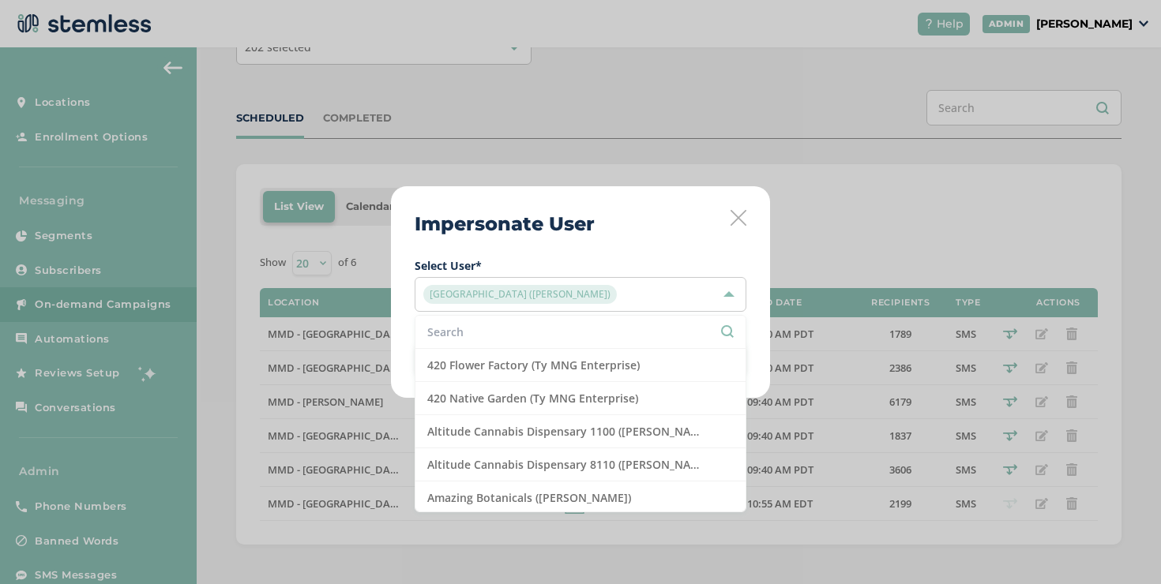
click at [554, 322] on li at bounding box center [580, 332] width 330 height 33
click at [552, 328] on input "text" at bounding box center [580, 332] width 306 height 17
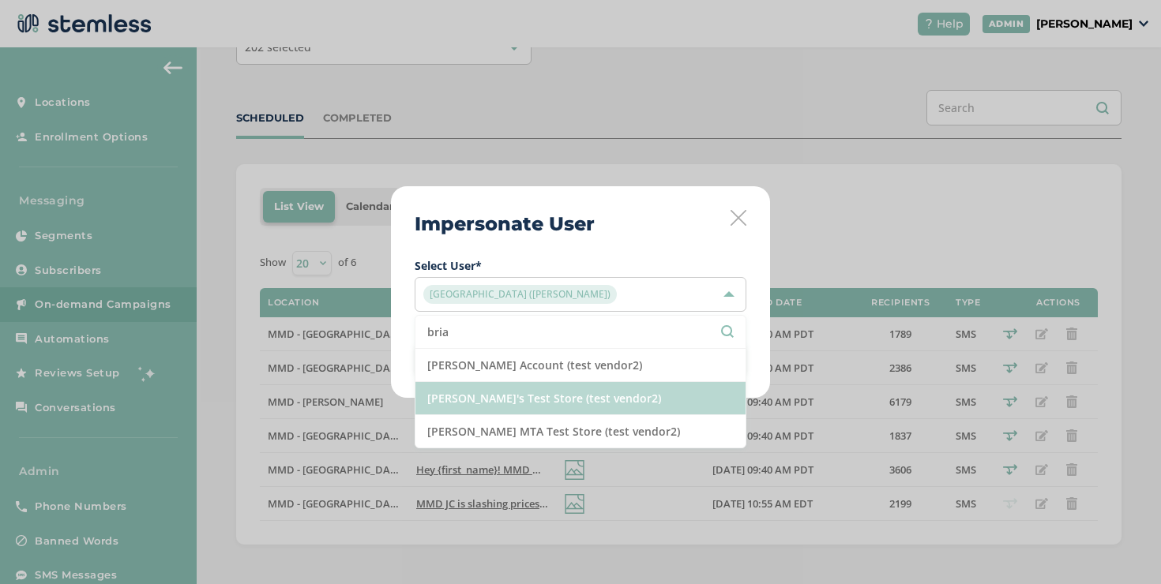
type input "bria"
click at [515, 386] on li "[PERSON_NAME]'s Test Store (test vendor2)" at bounding box center [580, 398] width 330 height 33
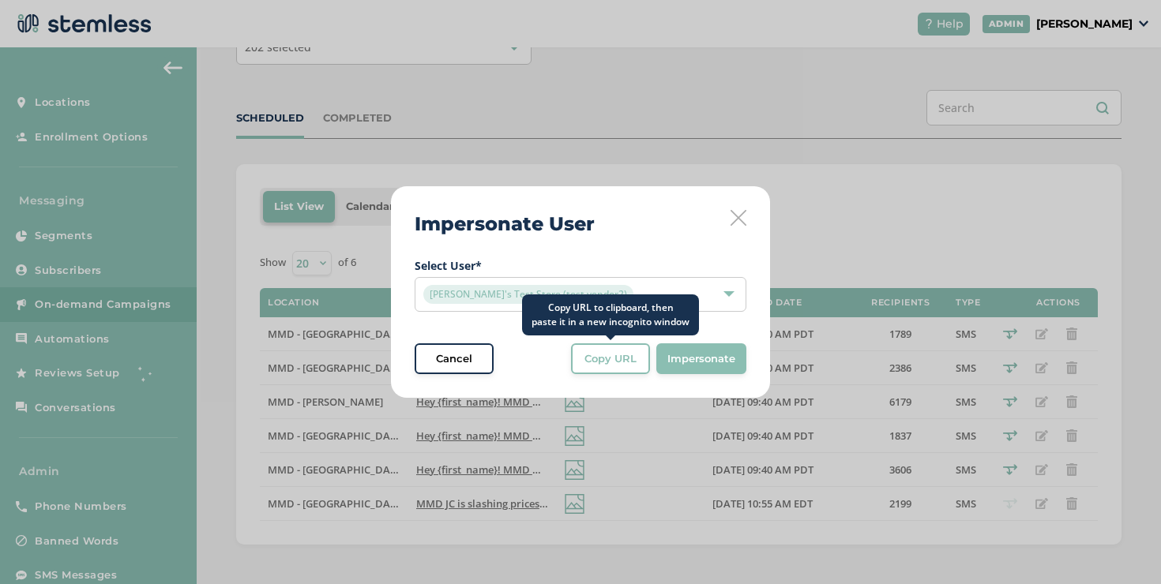
click at [628, 363] on span "Copy URL" at bounding box center [610, 359] width 52 height 16
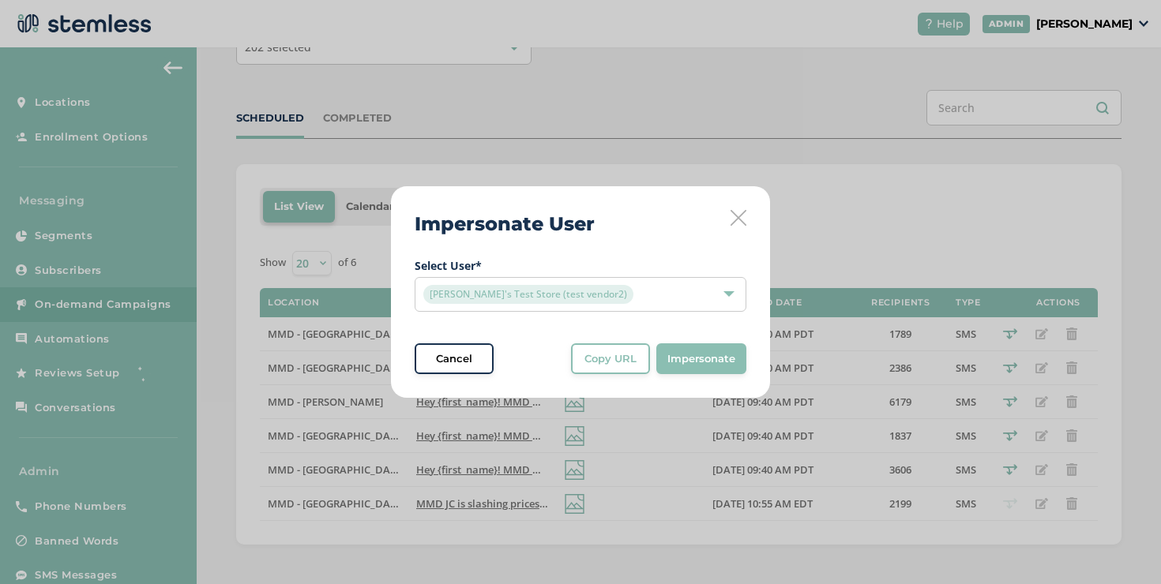
click at [628, 280] on div "[PERSON_NAME]'s Test Store (test vendor2)" at bounding box center [580, 294] width 332 height 35
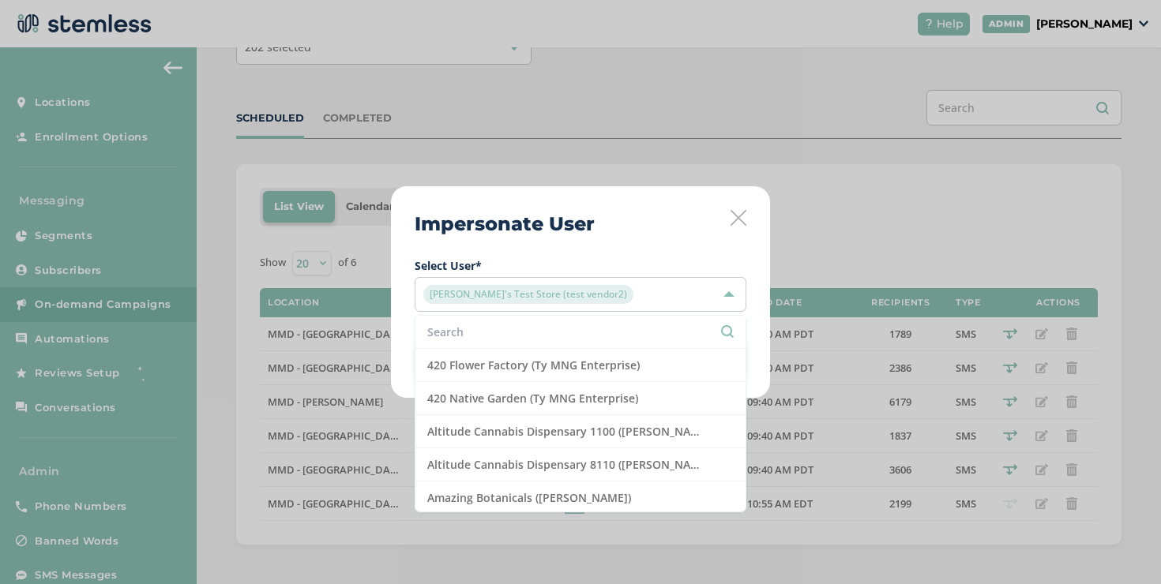
click at [573, 321] on li at bounding box center [580, 332] width 330 height 33
click at [573, 323] on li at bounding box center [580, 332] width 330 height 33
click at [573, 328] on input "text" at bounding box center [580, 332] width 306 height 17
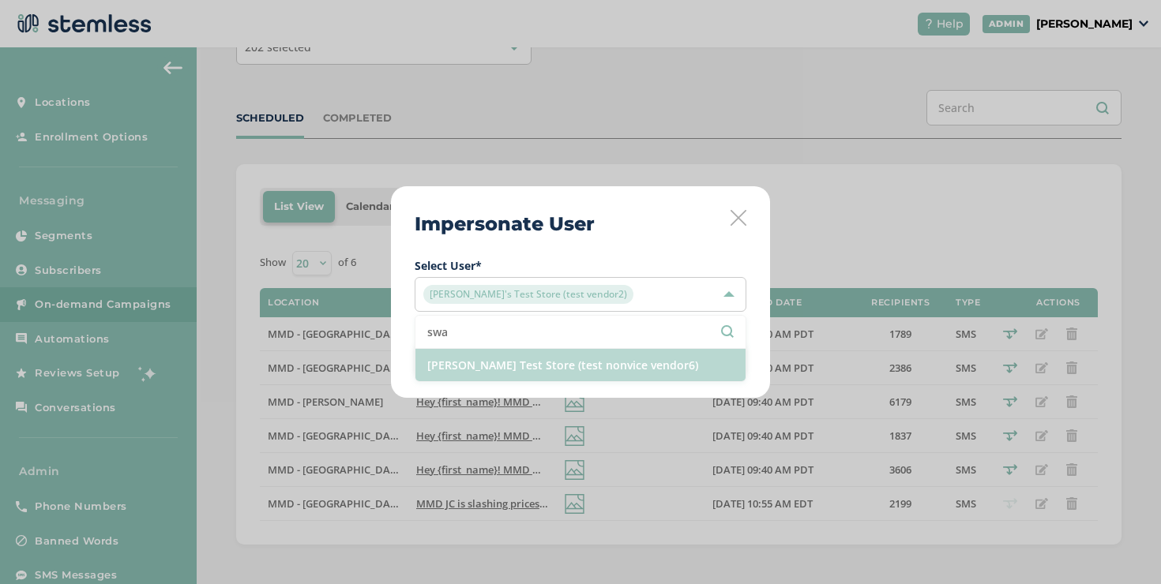
type input "swa"
click at [505, 374] on li "[PERSON_NAME] Test Store (test nonvice vendor6)" at bounding box center [580, 365] width 330 height 32
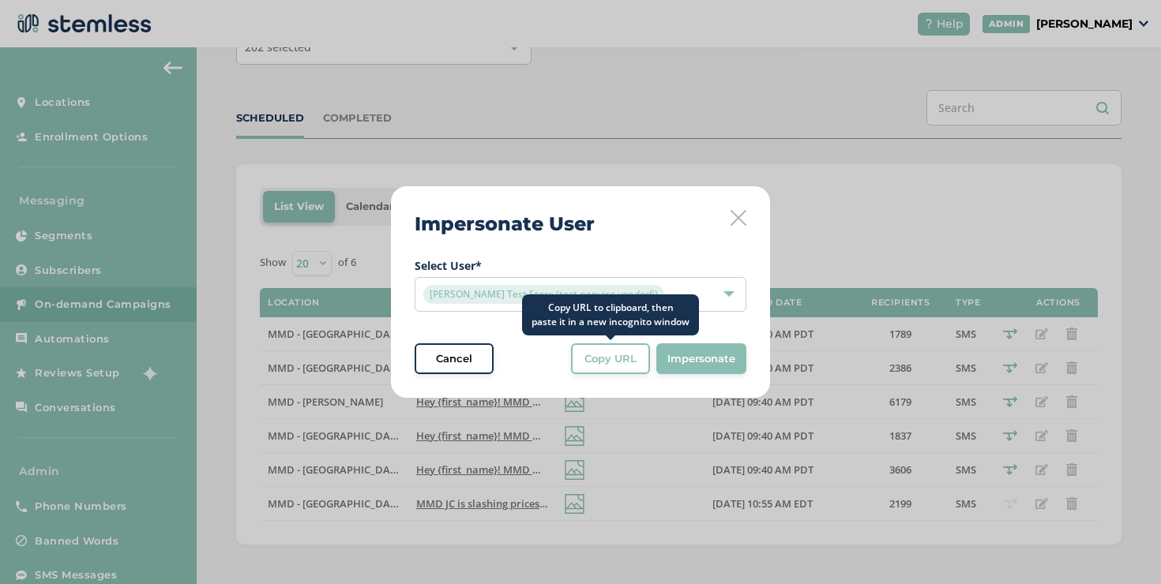
click at [606, 358] on span "Copy URL" at bounding box center [610, 359] width 52 height 16
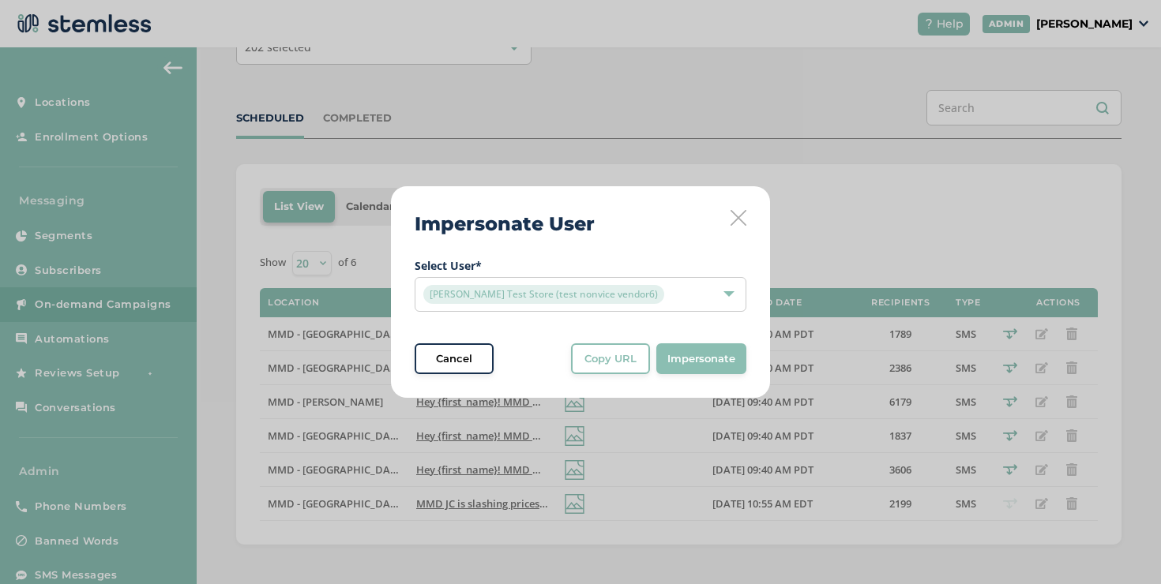
click at [735, 218] on icon at bounding box center [738, 218] width 16 height 16
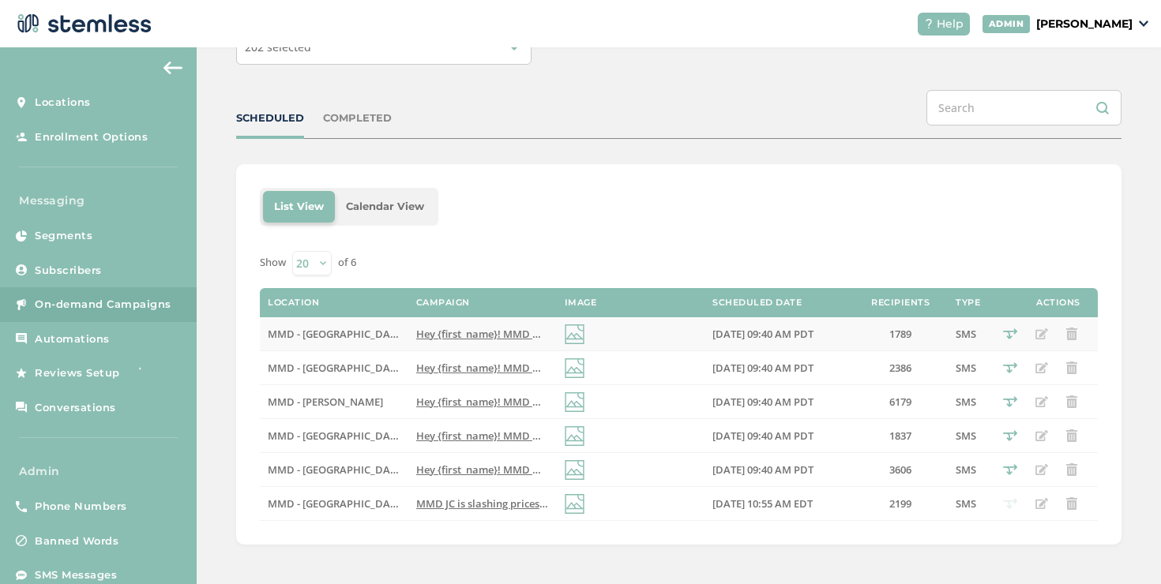
click at [444, 334] on span "Hey {first_name}! MMD misses you! Enjoy $20 off your next order CODE: 20BACK Re…" at bounding box center [659, 334] width 487 height 14
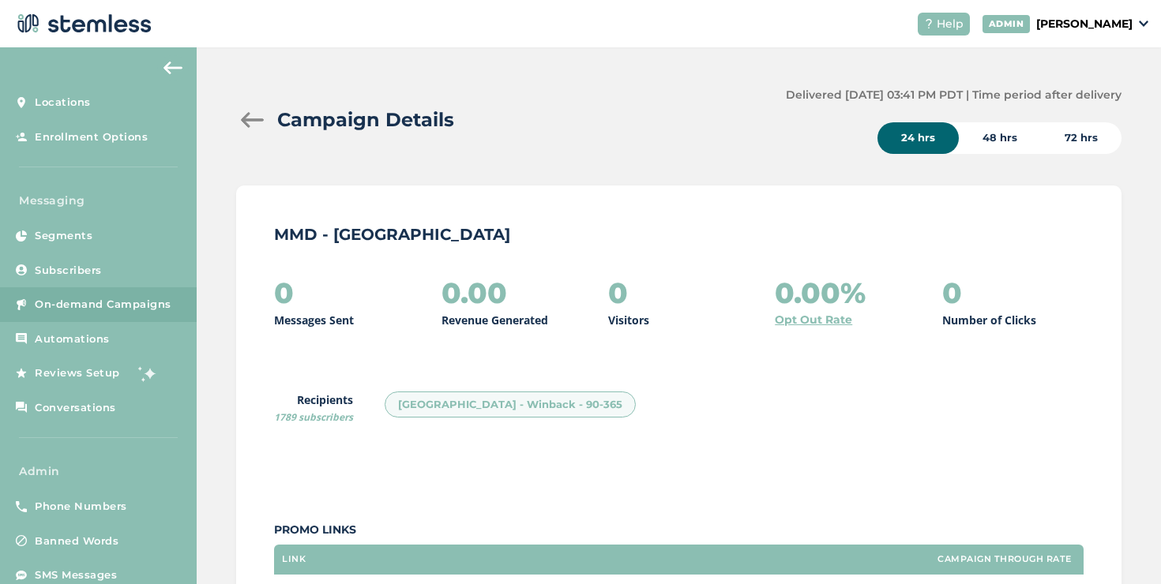
click at [246, 117] on div at bounding box center [252, 120] width 32 height 16
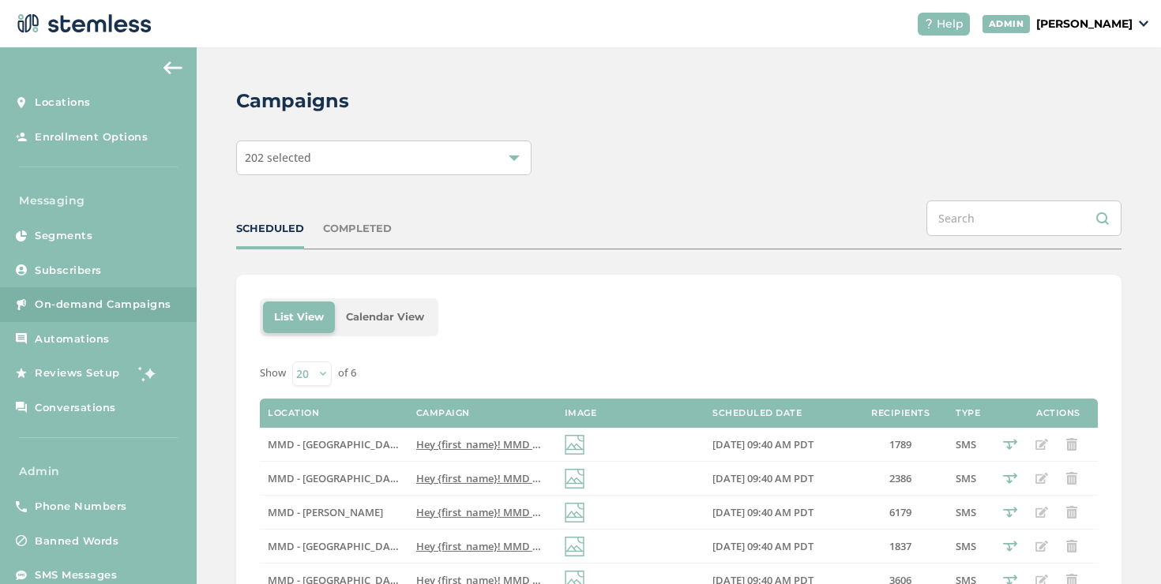
click at [439, 482] on span "Hey {first_name}! MMD misses you! Enjoy $20 off your next order CODE: 20BACK Re…" at bounding box center [659, 478] width 487 height 14
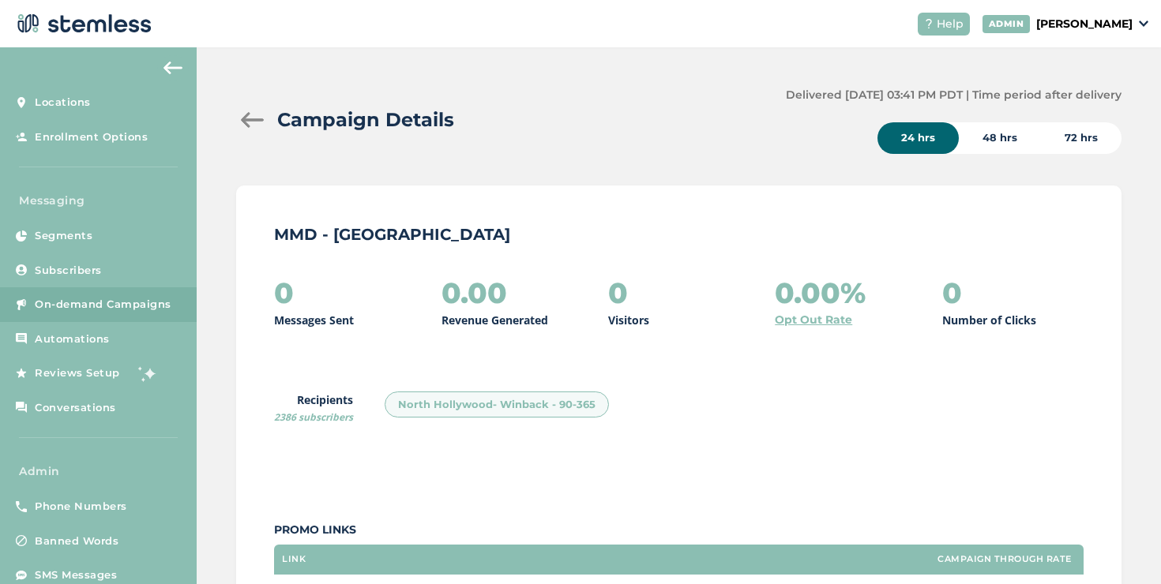
click at [260, 118] on div at bounding box center [252, 120] width 32 height 16
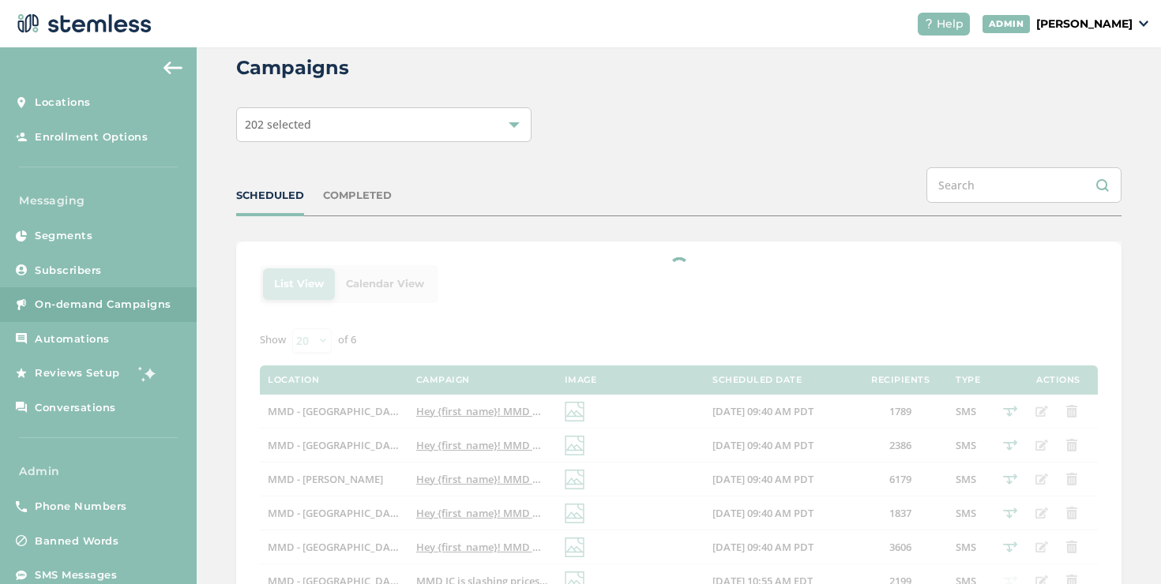
scroll to position [103, 0]
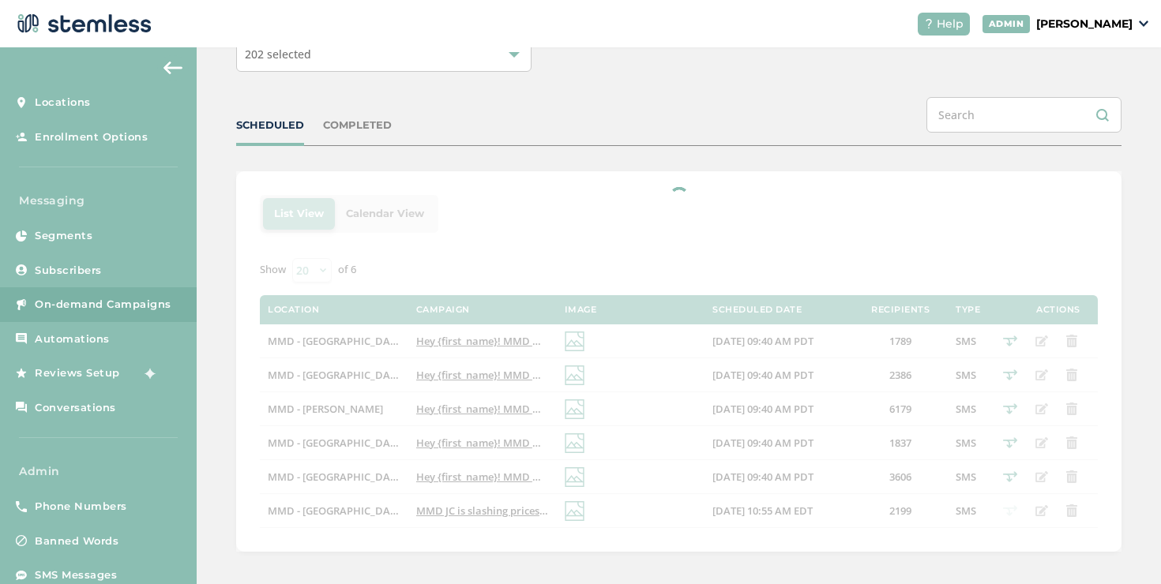
click at [460, 413] on div at bounding box center [678, 361] width 885 height 381
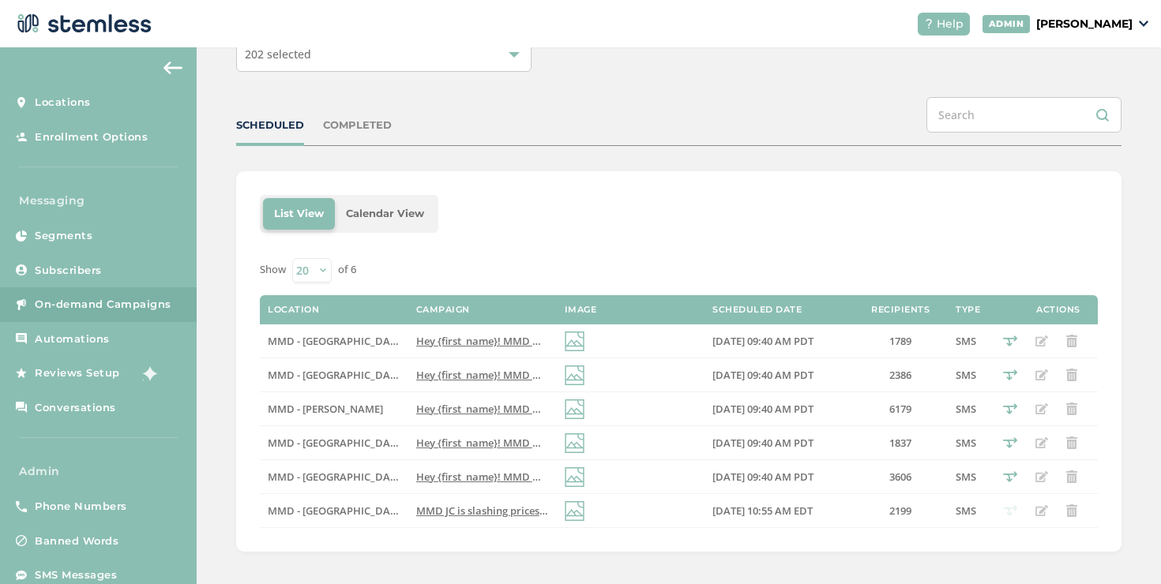
click at [460, 413] on span "Hey {first_name}! MMD misses you! Enjoy $20 off your next order CODE: 20BACK Re…" at bounding box center [659, 409] width 487 height 14
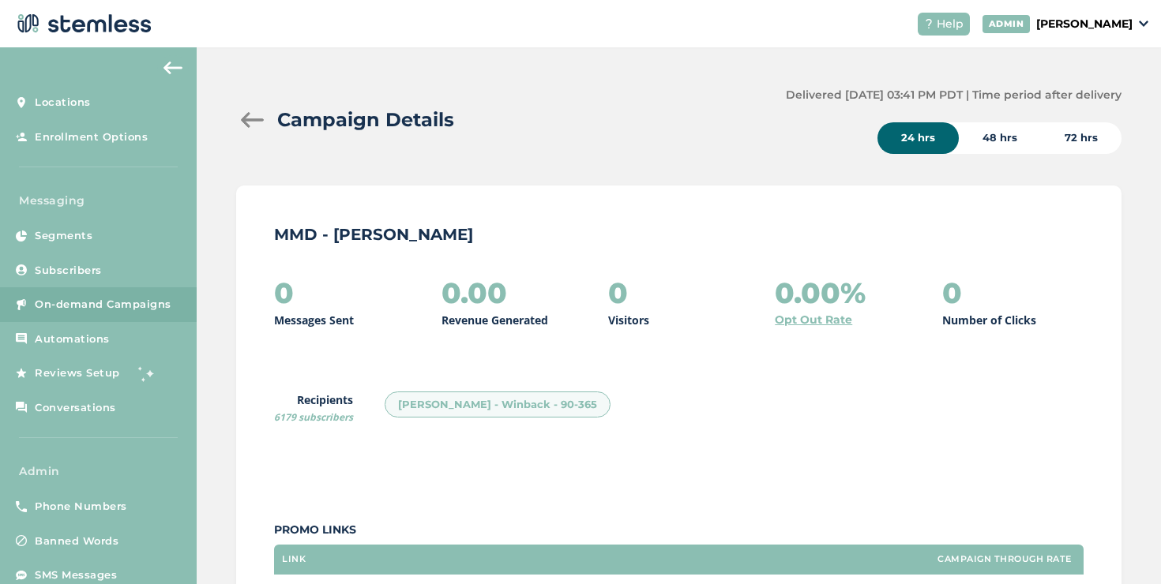
click at [238, 111] on div "Campaign Details" at bounding box center [504, 120] width 537 height 28
click at [245, 114] on div at bounding box center [252, 120] width 32 height 16
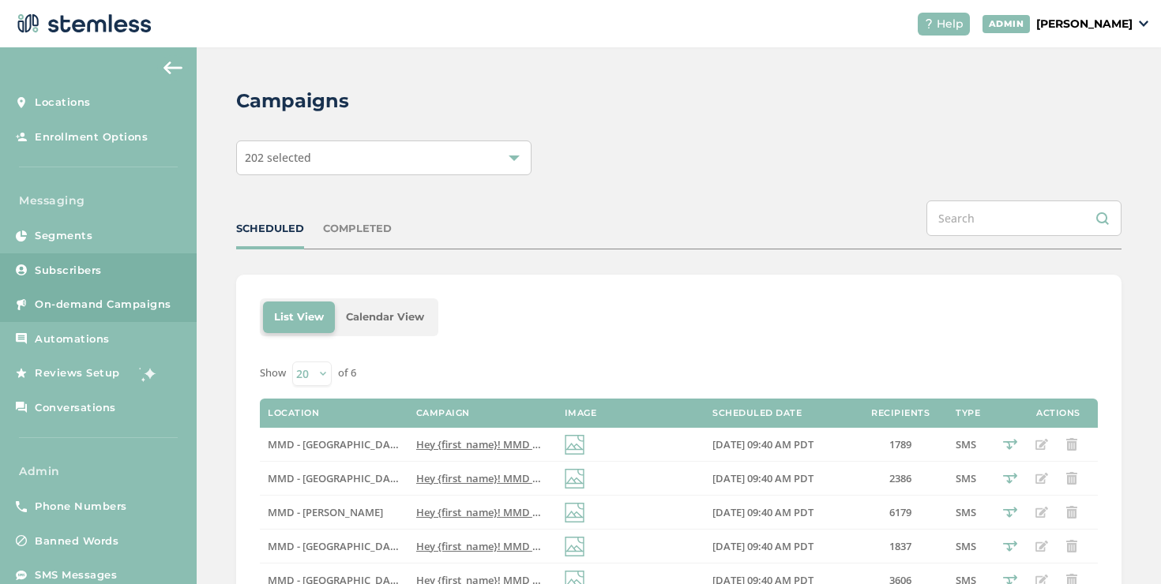
click at [107, 276] on link "Subscribers" at bounding box center [98, 270] width 197 height 35
click at [103, 269] on link "Subscribers" at bounding box center [98, 270] width 197 height 35
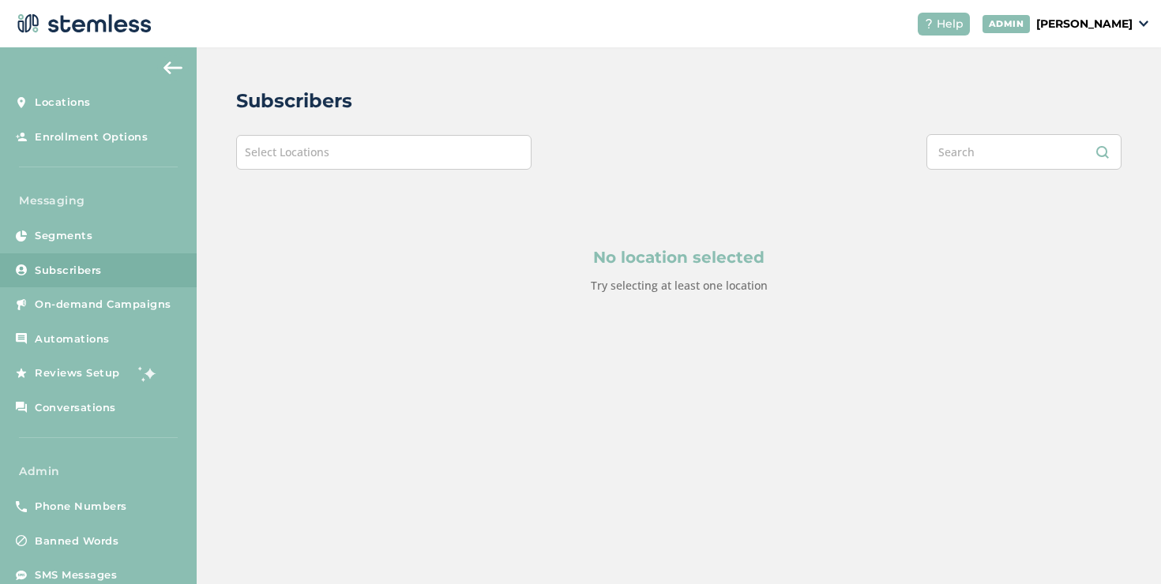
click at [309, 166] on div "Select Locations" at bounding box center [383, 152] width 295 height 35
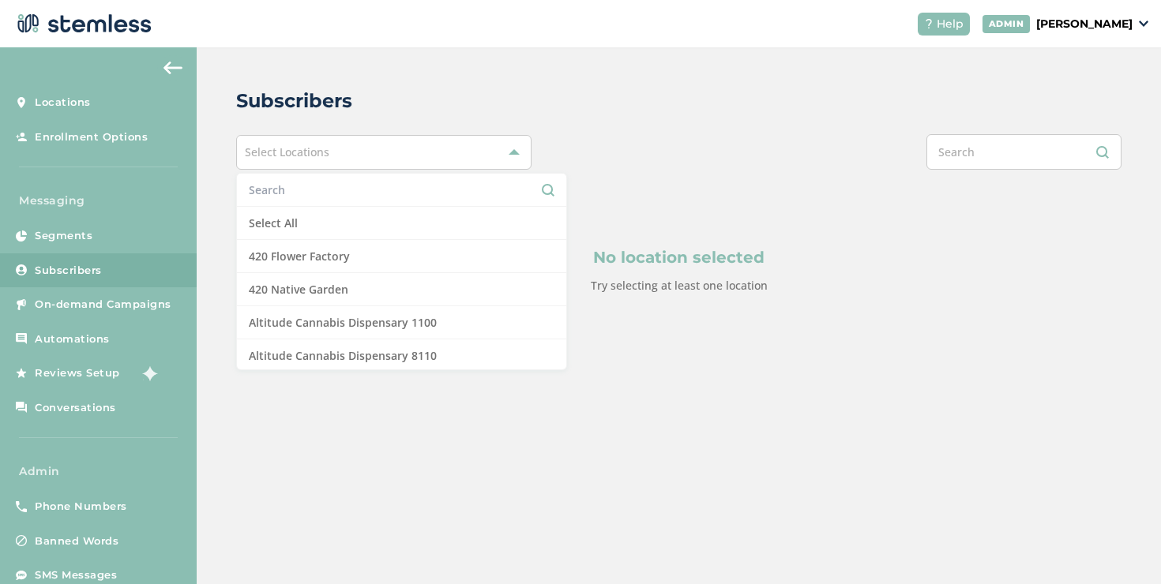
click at [297, 195] on input "text" at bounding box center [402, 190] width 306 height 17
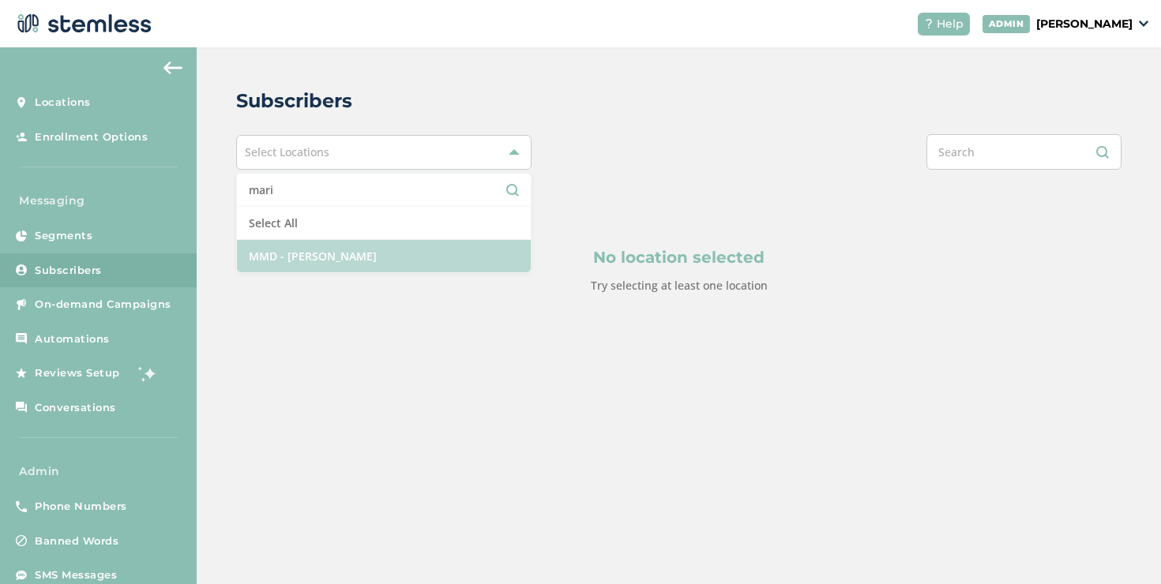
type input "mari"
click at [262, 264] on li "MMD - [PERSON_NAME]" at bounding box center [384, 256] width 294 height 32
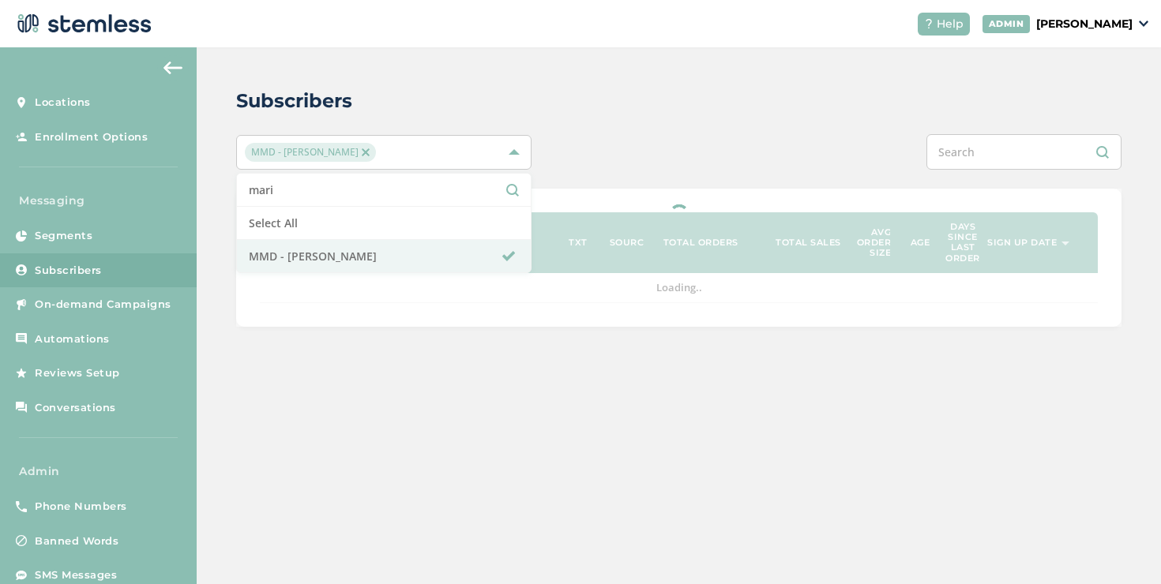
click at [651, 129] on div "Subscribers MMD - [PERSON_NAME] Del [PERSON_NAME] Select All MMD - [PERSON_NAME…" at bounding box center [679, 206] width 964 height 319
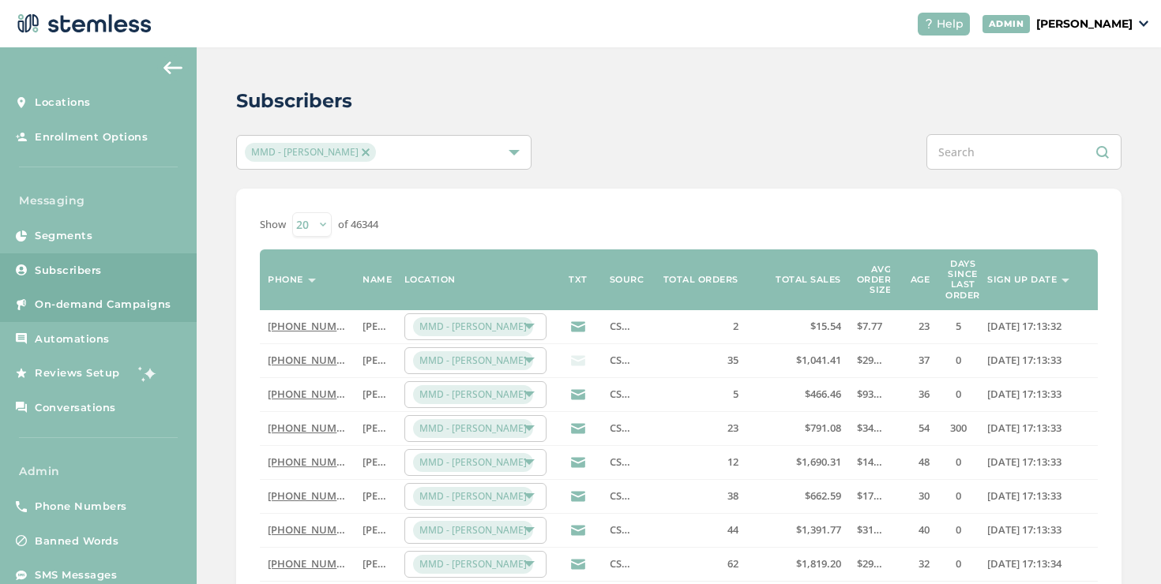
click at [148, 303] on span "On-demand Campaigns" at bounding box center [103, 305] width 137 height 16
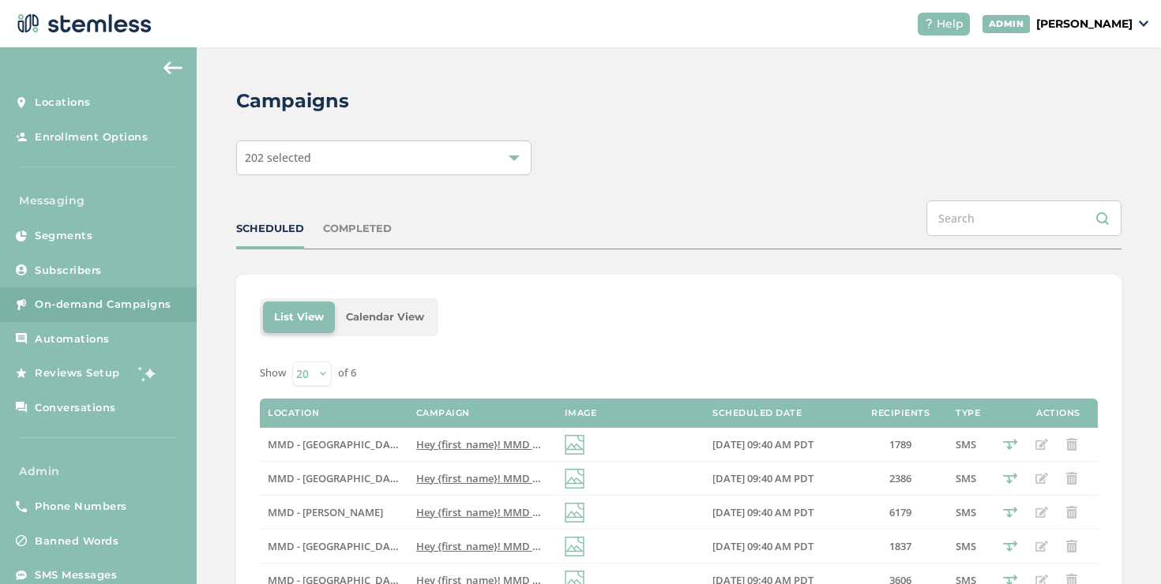
click at [433, 513] on span "Hey {first_name}! MMD misses you! Enjoy $20 off your next order CODE: 20BACK Re…" at bounding box center [659, 512] width 487 height 14
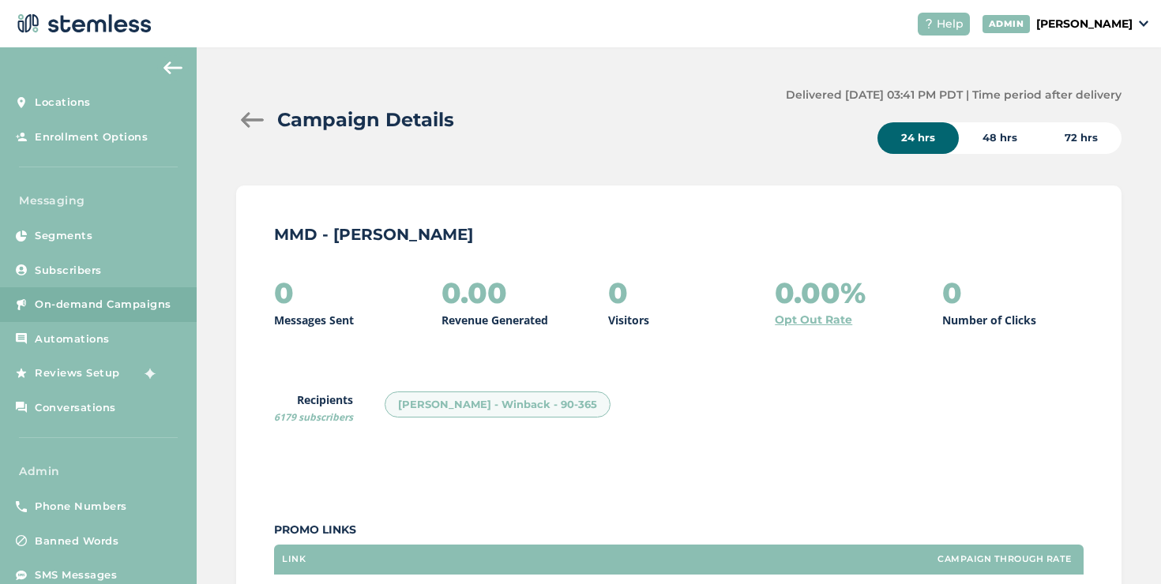
drag, startPoint x: 548, startPoint y: 407, endPoint x: 581, endPoint y: 407, distance: 33.2
click at [581, 407] on div "[PERSON_NAME] - Winback - 90-365" at bounding box center [497, 405] width 226 height 27
copy div "90-365"
click at [107, 239] on link "Segments" at bounding box center [98, 236] width 197 height 35
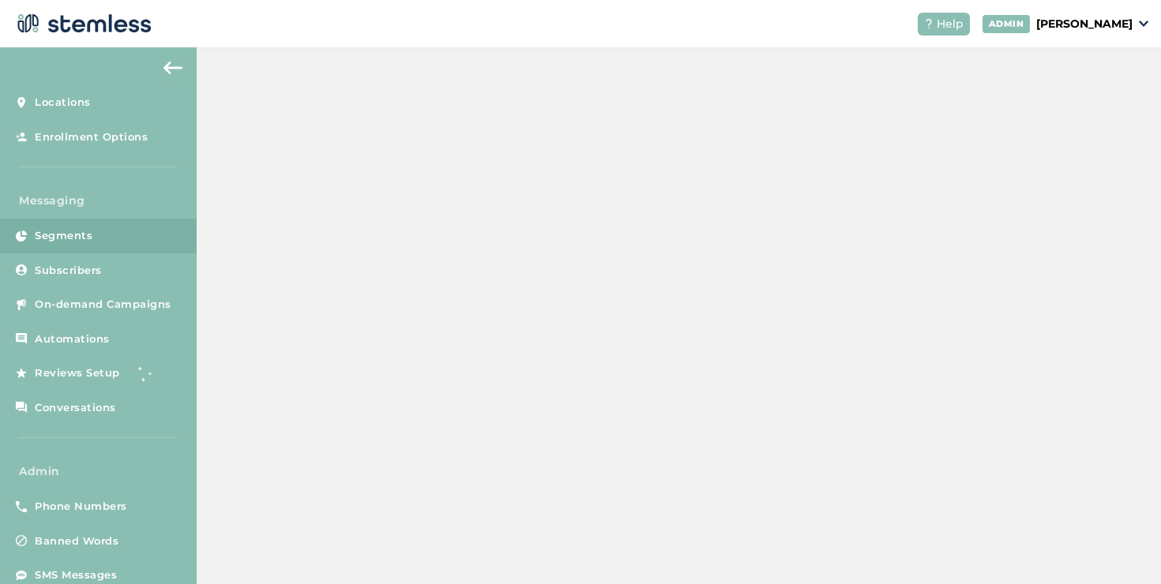
click at [106, 225] on link "Segments" at bounding box center [98, 236] width 197 height 35
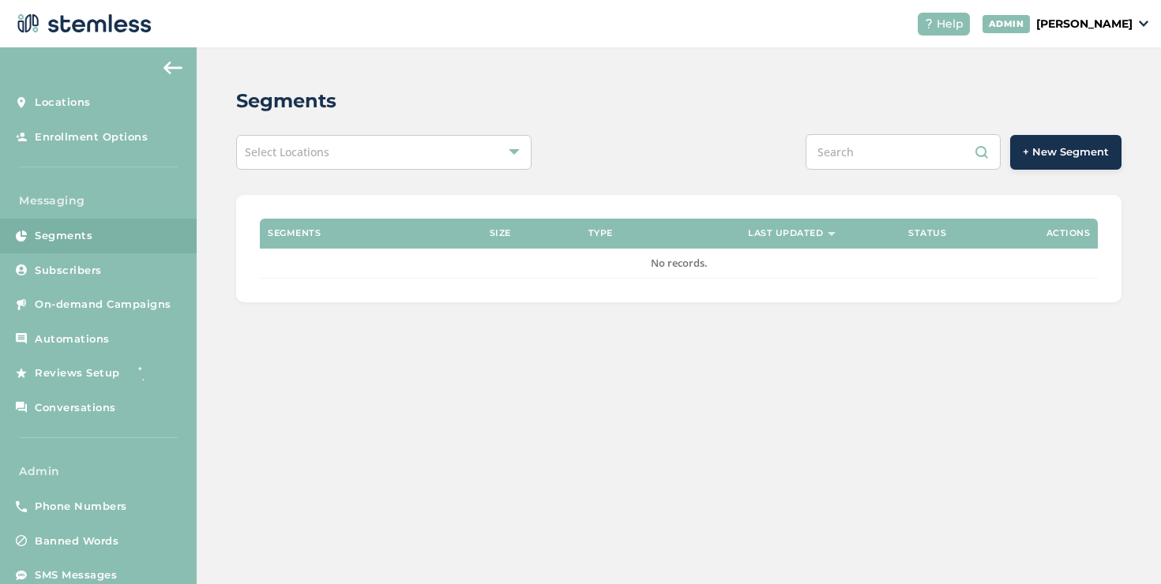
click at [318, 148] on span "Select Locations" at bounding box center [287, 151] width 84 height 15
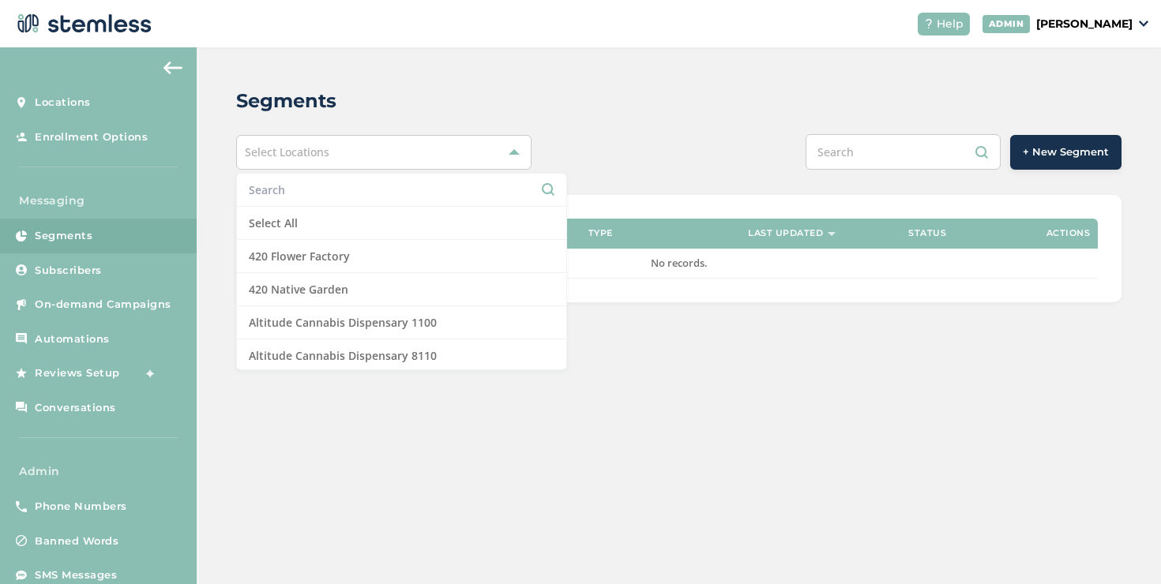
click at [309, 184] on input "text" at bounding box center [402, 190] width 306 height 17
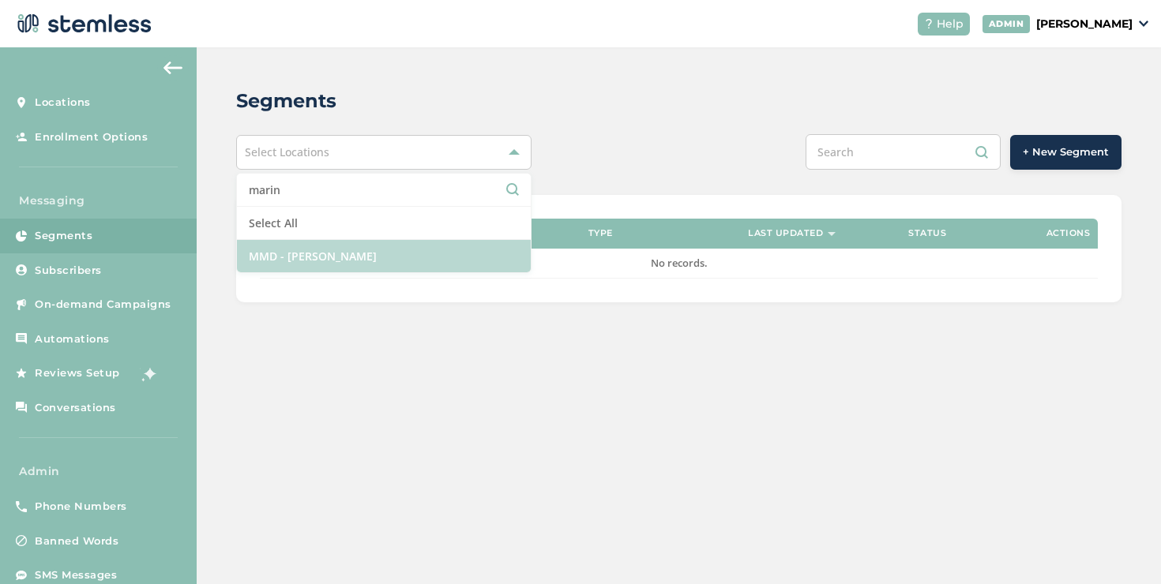
type input "marin"
click at [381, 244] on li "MMD - [PERSON_NAME]" at bounding box center [384, 256] width 294 height 32
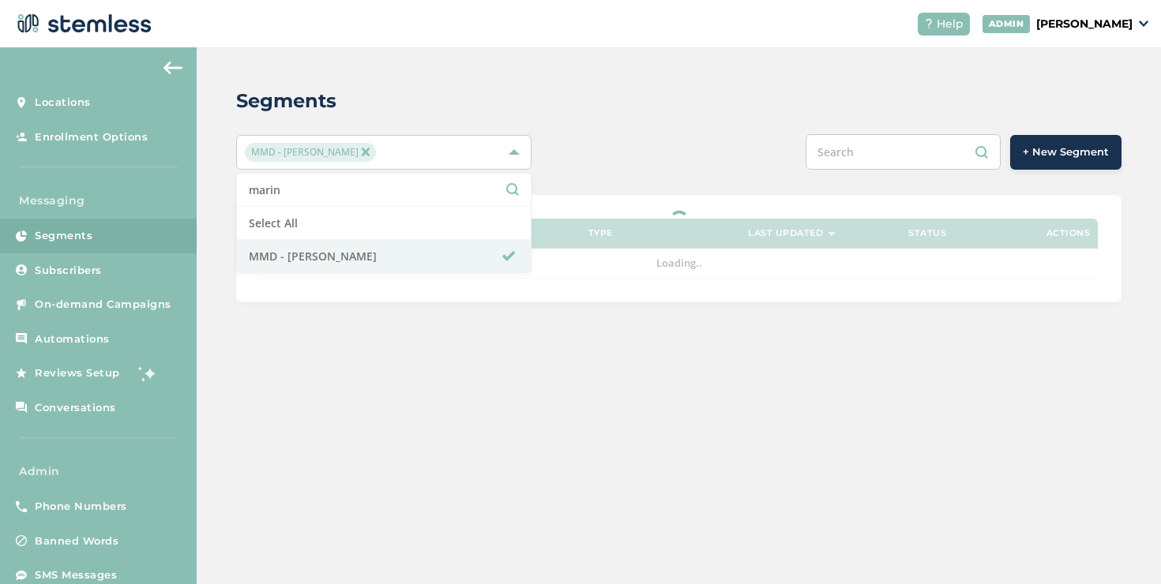
click at [617, 189] on div "Segments MMD - Marina Del [PERSON_NAME] Select All MMD - [PERSON_NAME] + New Se…" at bounding box center [679, 194] width 964 height 294
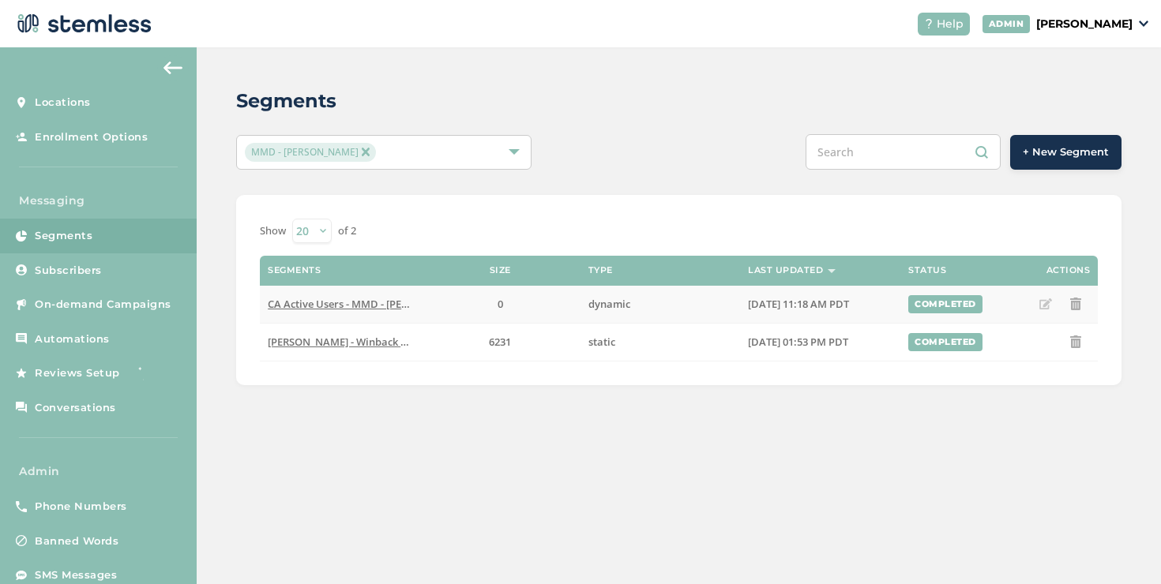
click at [361, 306] on span "CA Active Users - MMD - [PERSON_NAME]" at bounding box center [367, 304] width 199 height 14
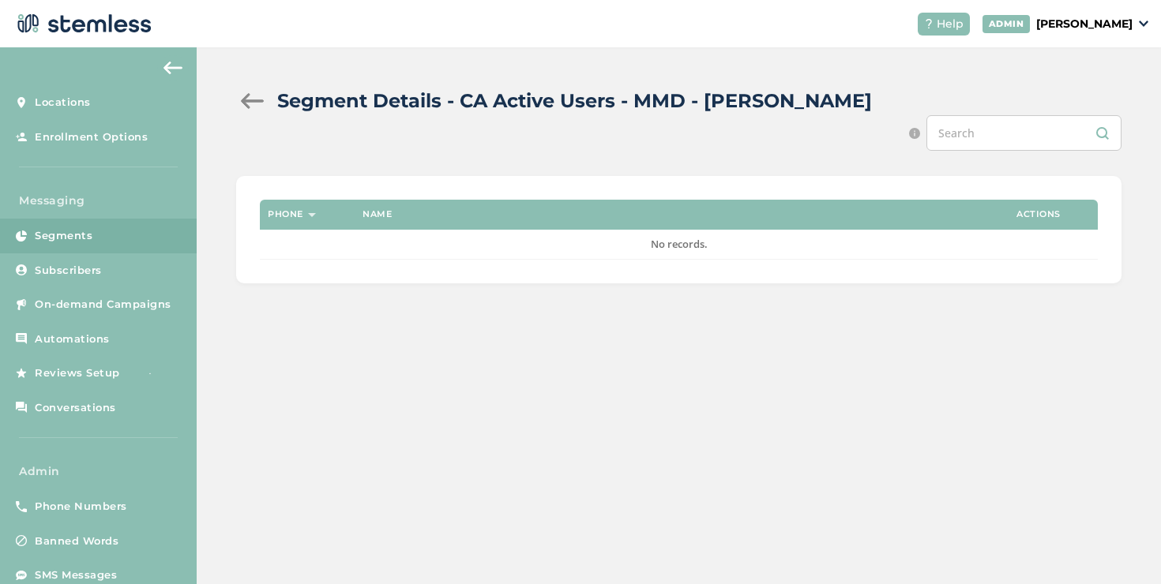
click at [255, 101] on div at bounding box center [252, 101] width 32 height 16
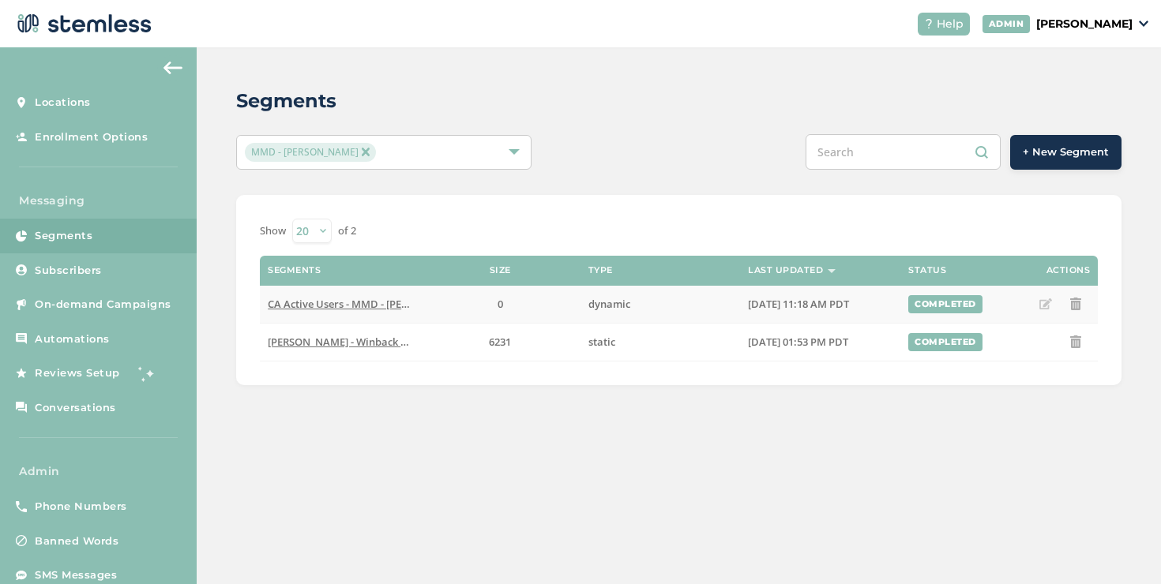
click at [1044, 307] on icon at bounding box center [1045, 304] width 13 height 13
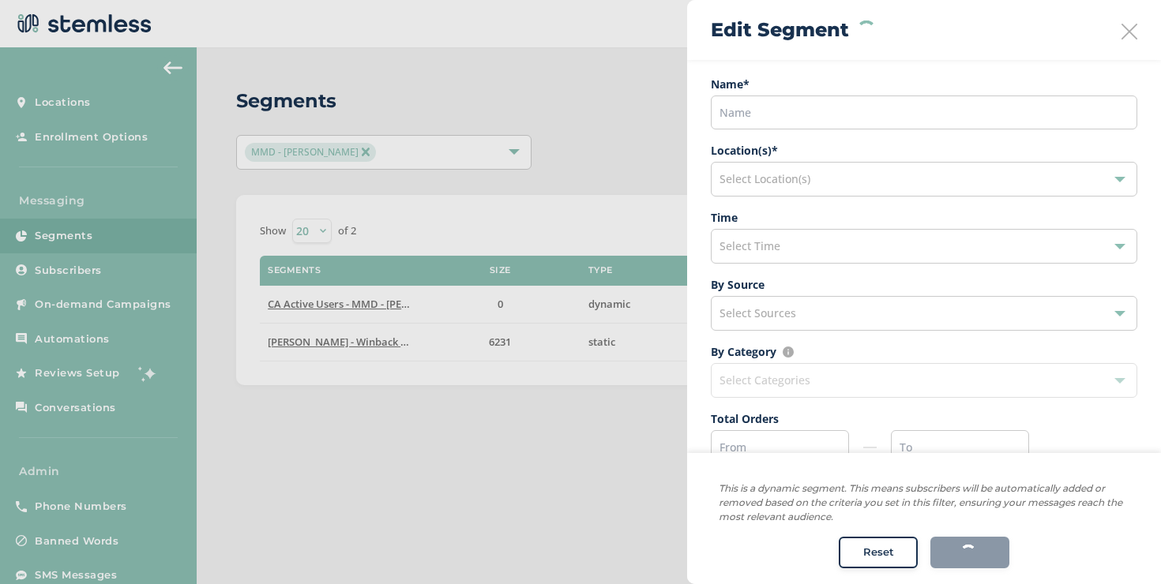
type input "CA Active Users"
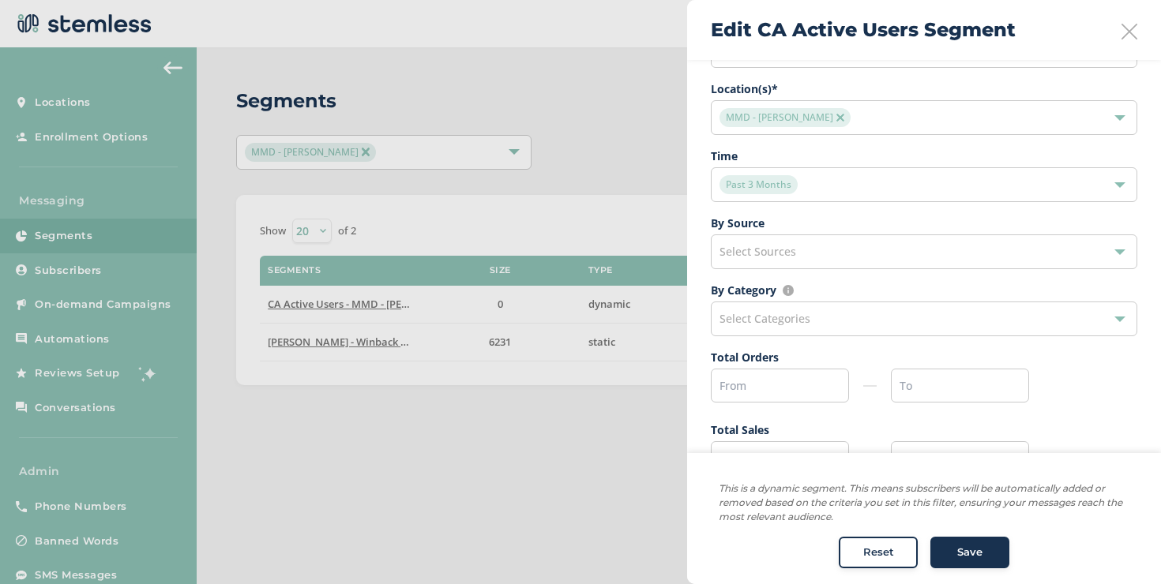
scroll to position [250, 0]
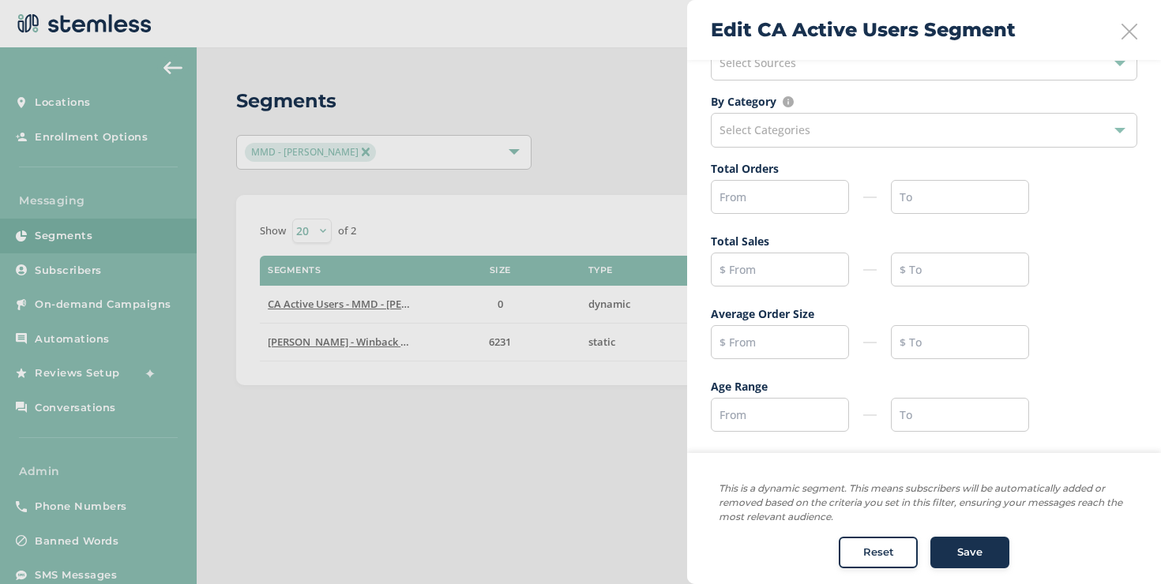
click at [1121, 32] on icon at bounding box center [1129, 32] width 16 height 16
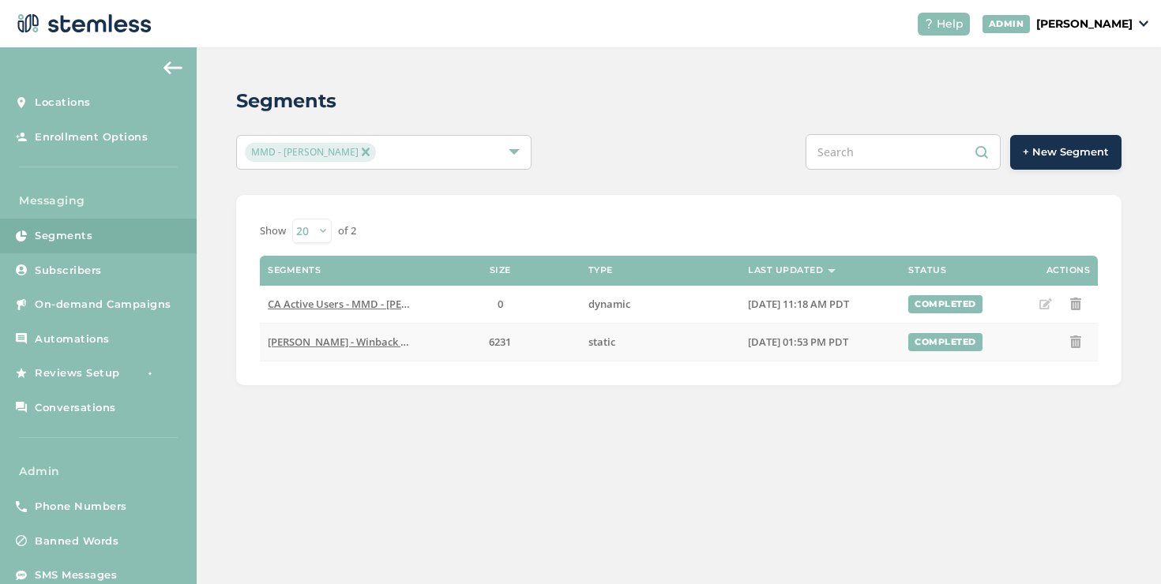
click at [378, 345] on span "[PERSON_NAME] - Winback - 90-365 - MMD - [PERSON_NAME]" at bounding box center [414, 342] width 292 height 14
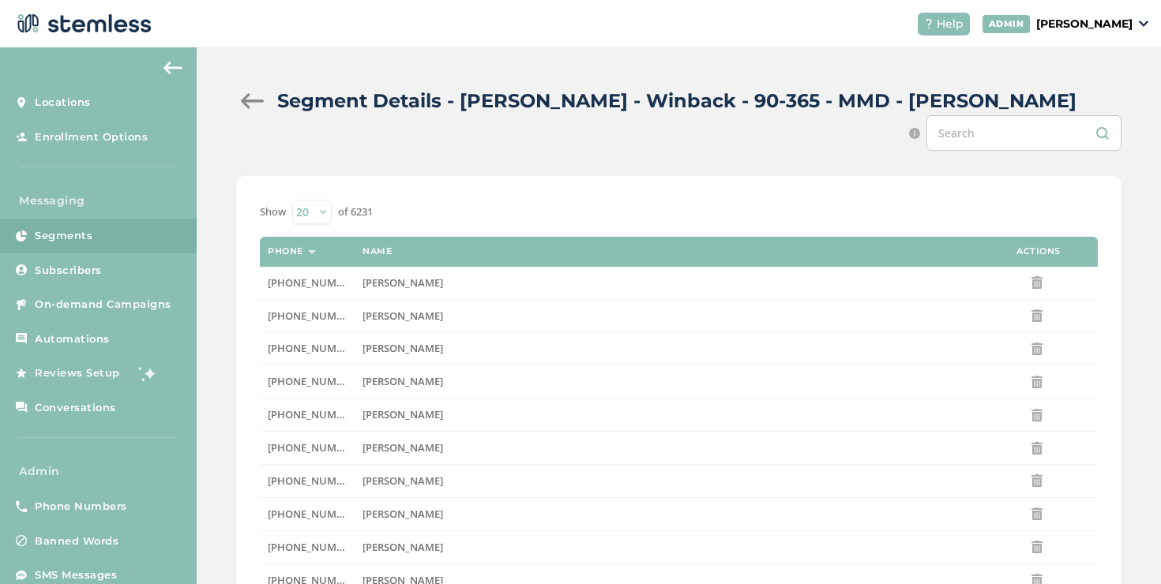
click at [1049, 29] on p "[PERSON_NAME]" at bounding box center [1084, 24] width 96 height 17
click at [1086, 114] on span "Impersonate" at bounding box center [1091, 115] width 77 height 16
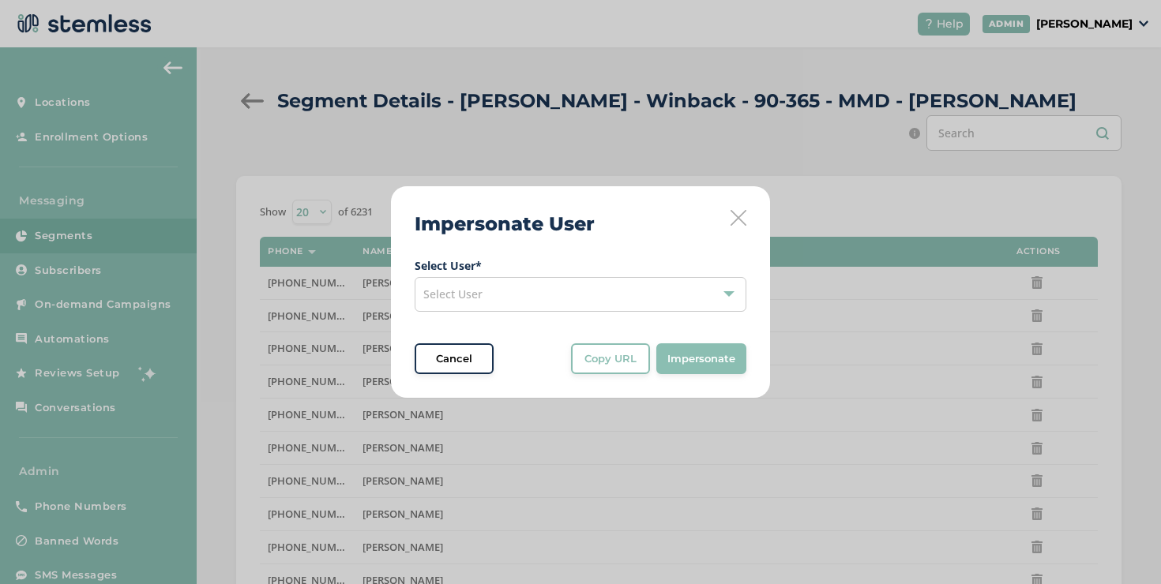
click at [576, 299] on div "Select User" at bounding box center [580, 294] width 332 height 35
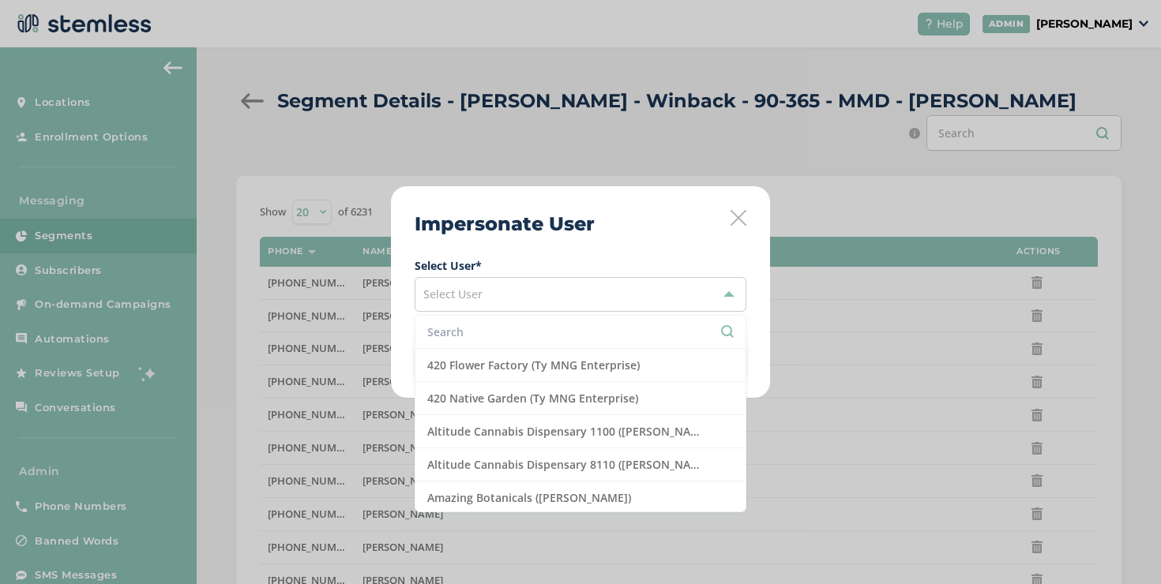
click at [547, 332] on input "text" at bounding box center [580, 332] width 306 height 17
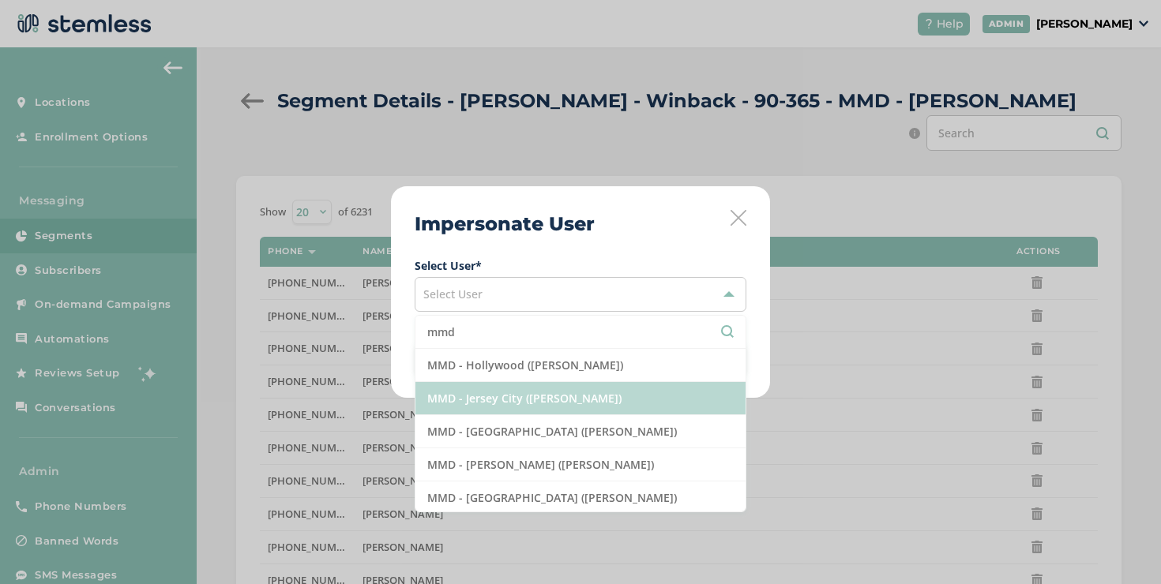
type input "mmd"
click at [568, 388] on li "MMD - Jersey City ([PERSON_NAME])" at bounding box center [580, 398] width 330 height 33
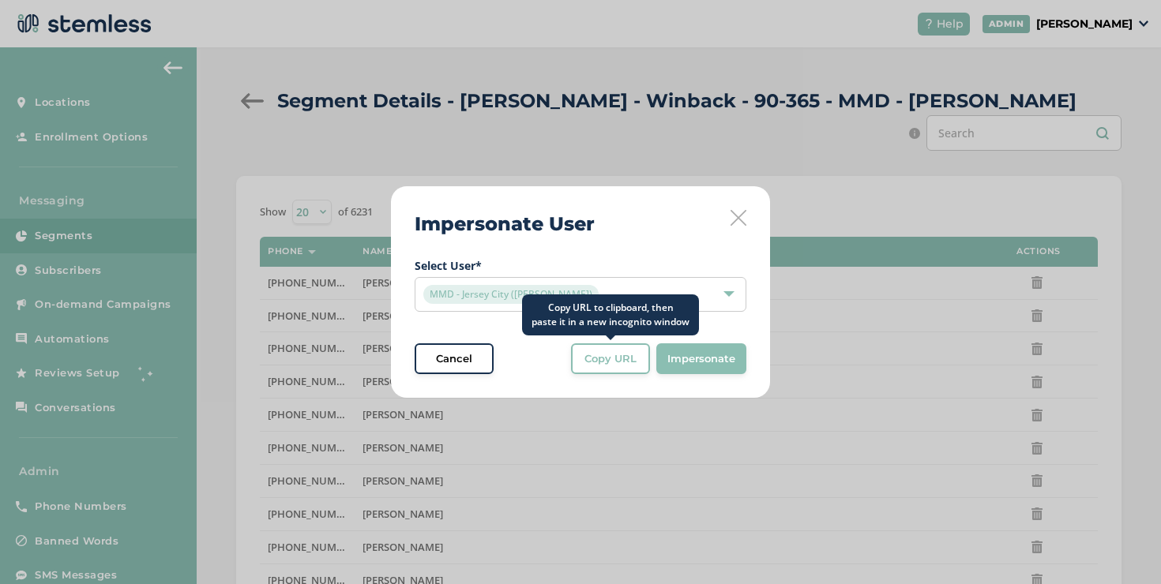
click at [627, 360] on span "Copy URL" at bounding box center [610, 359] width 52 height 16
